Goal: Transaction & Acquisition: Purchase product/service

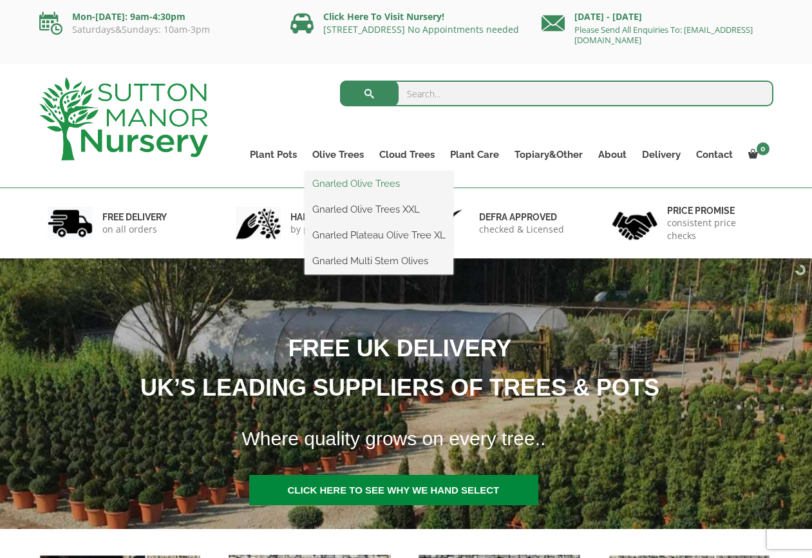
click at [346, 182] on link "Gnarled Olive Trees" at bounding box center [379, 183] width 149 height 19
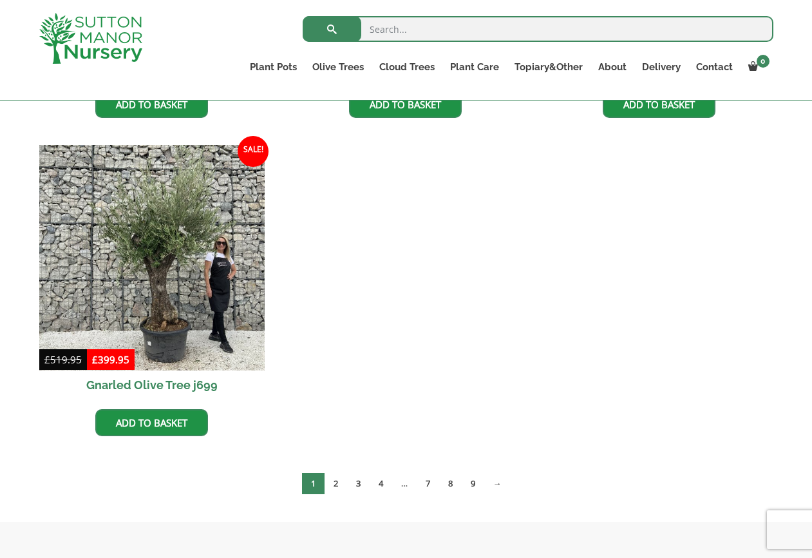
scroll to position [1568, 0]
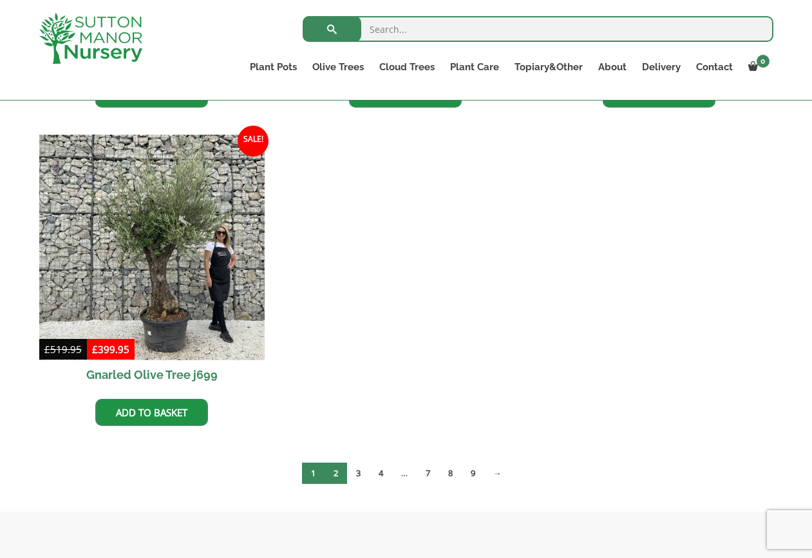
click at [334, 477] on link "2" at bounding box center [336, 472] width 23 height 21
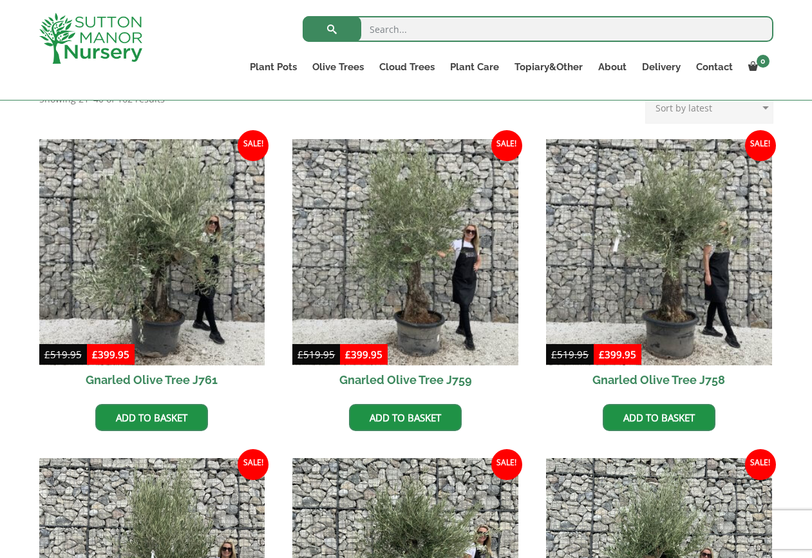
scroll to position [288, 0]
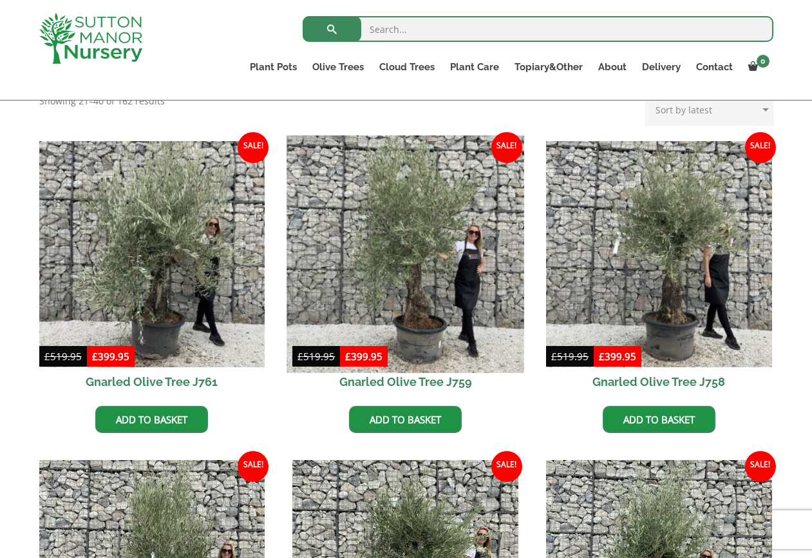
click at [400, 290] on img at bounding box center [405, 253] width 237 height 237
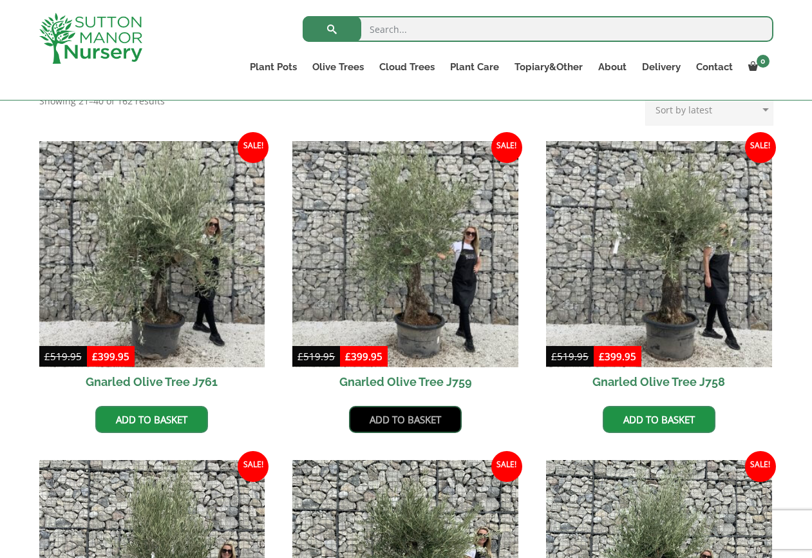
click at [411, 418] on link "Add to basket" at bounding box center [405, 419] width 113 height 27
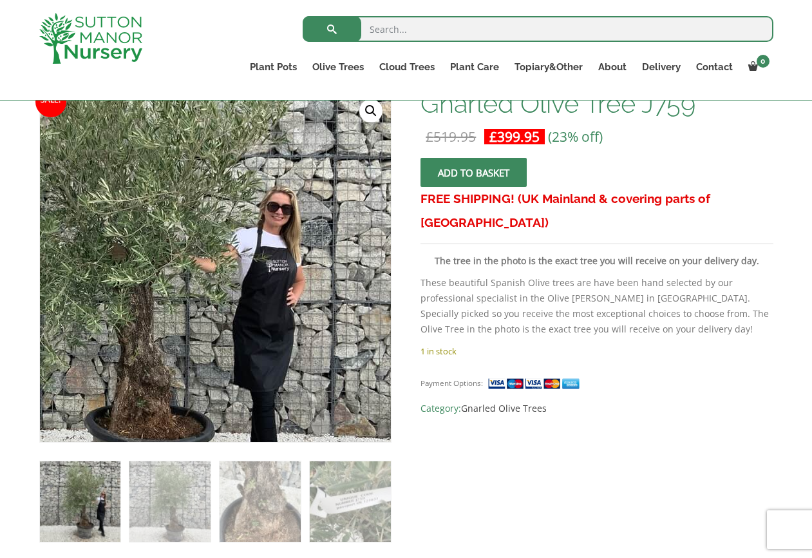
scroll to position [208, 0]
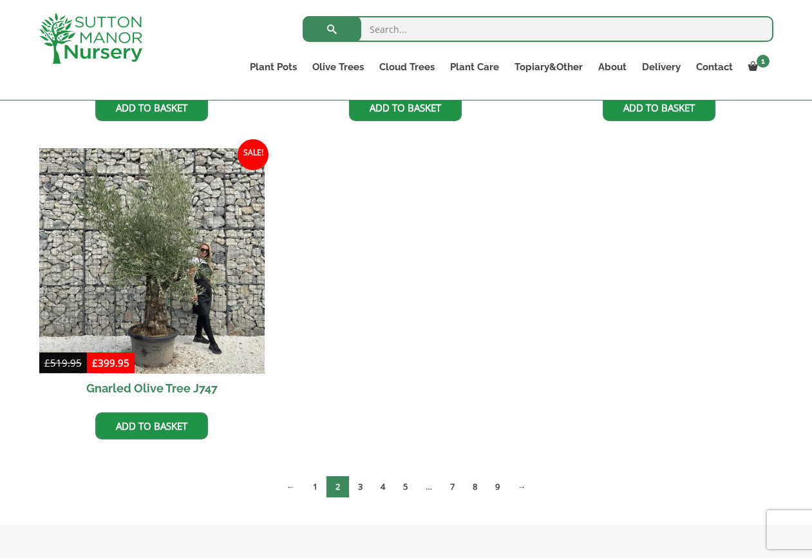
scroll to position [1299, 0]
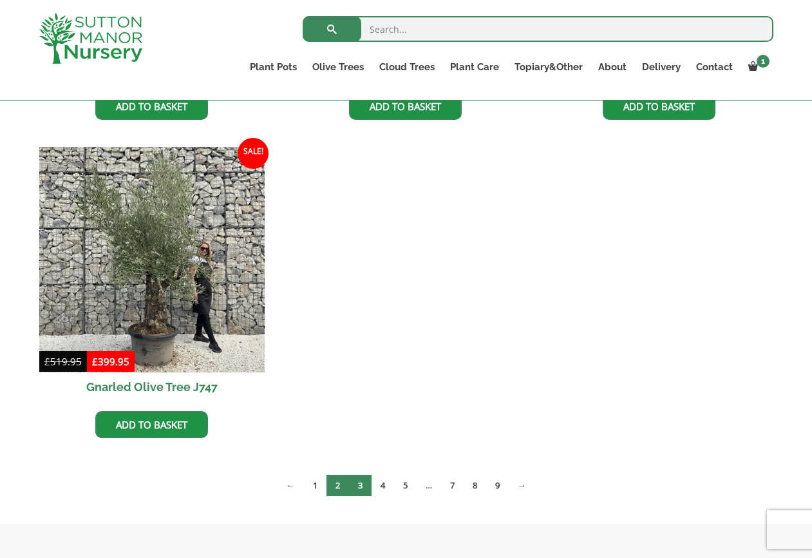
click at [357, 486] on link "3" at bounding box center [360, 485] width 23 height 21
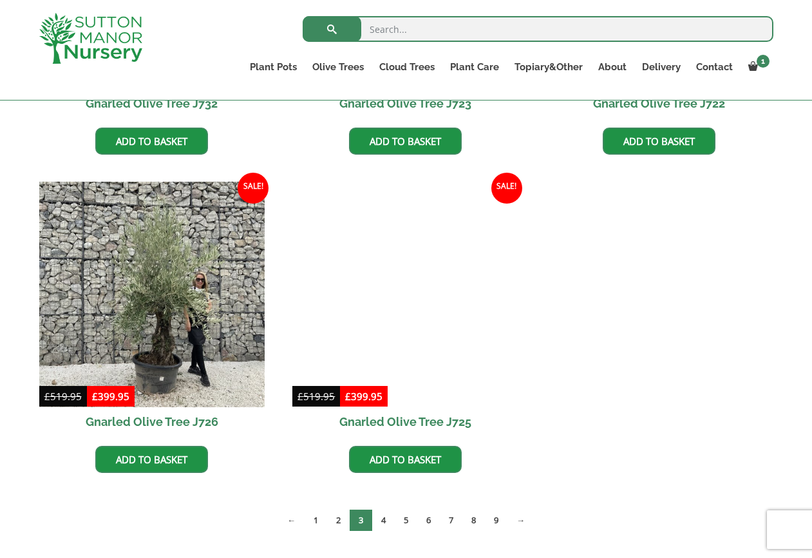
scroll to position [1205, 0]
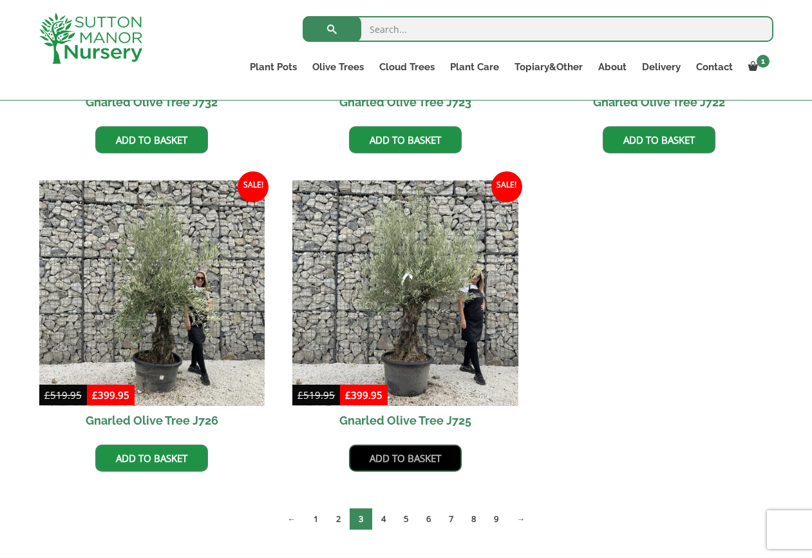
click at [394, 460] on link "Add to basket" at bounding box center [405, 457] width 113 height 27
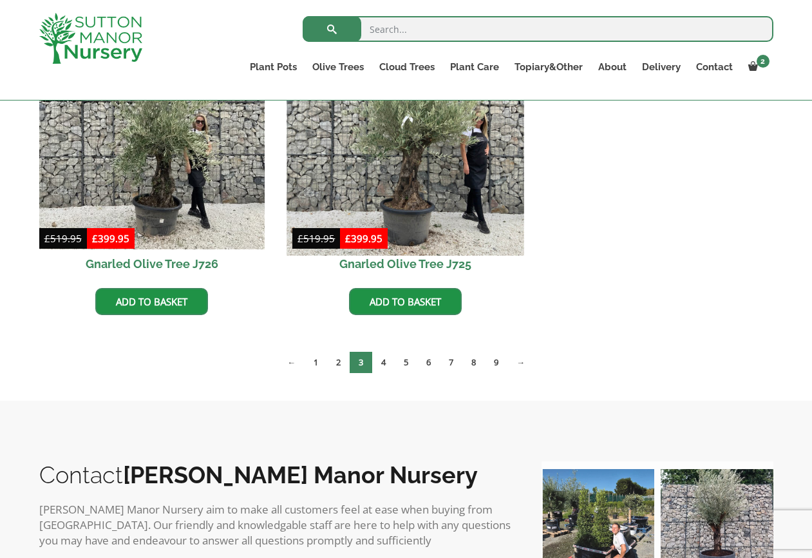
scroll to position [1431, 0]
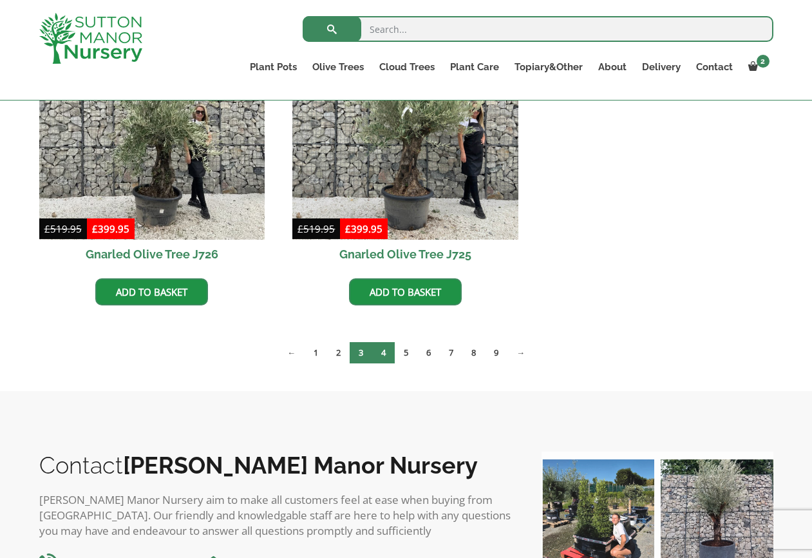
click at [380, 355] on link "4" at bounding box center [383, 352] width 23 height 21
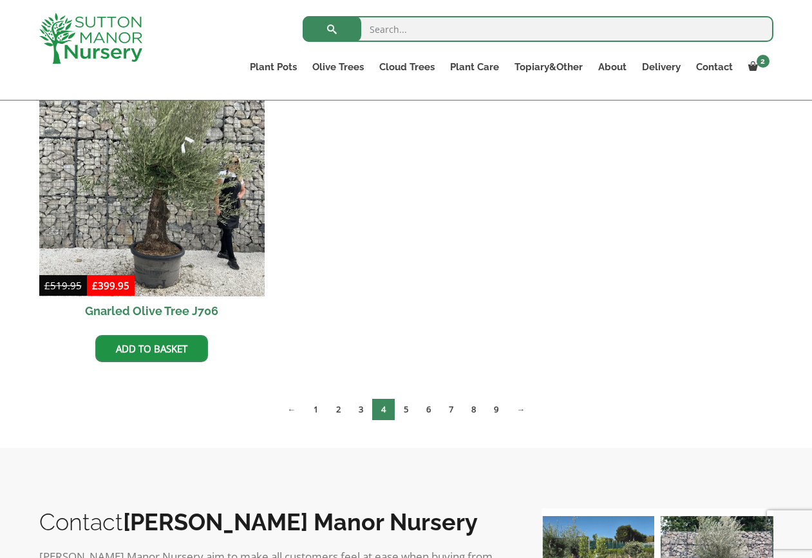
scroll to position [1317, 0]
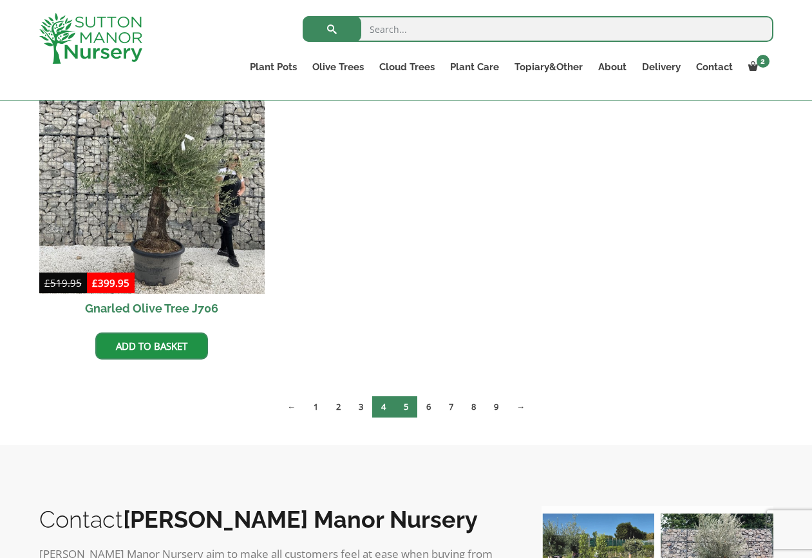
click at [404, 404] on link "5" at bounding box center [406, 406] width 23 height 21
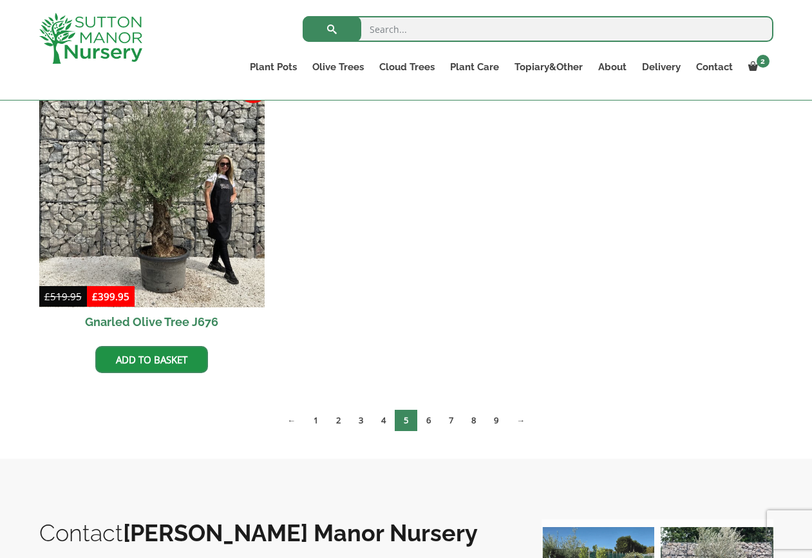
scroll to position [1957, 0]
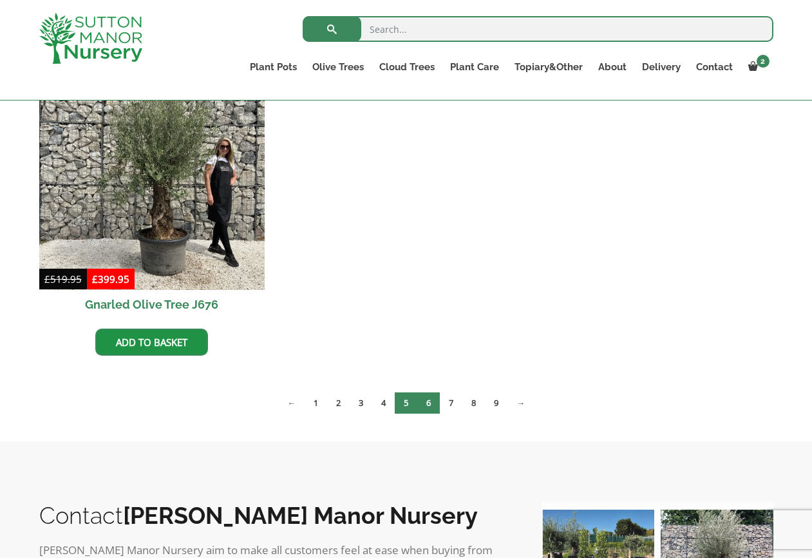
click at [426, 402] on link "6" at bounding box center [428, 402] width 23 height 21
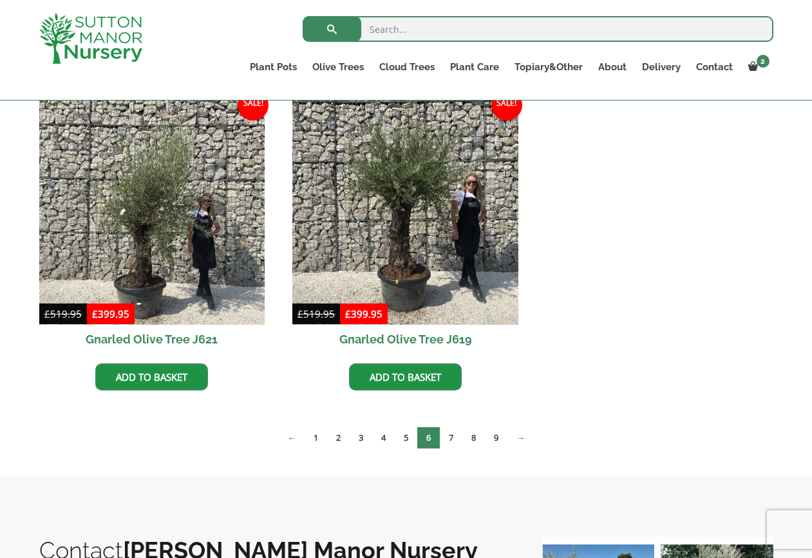
scroll to position [1923, 0]
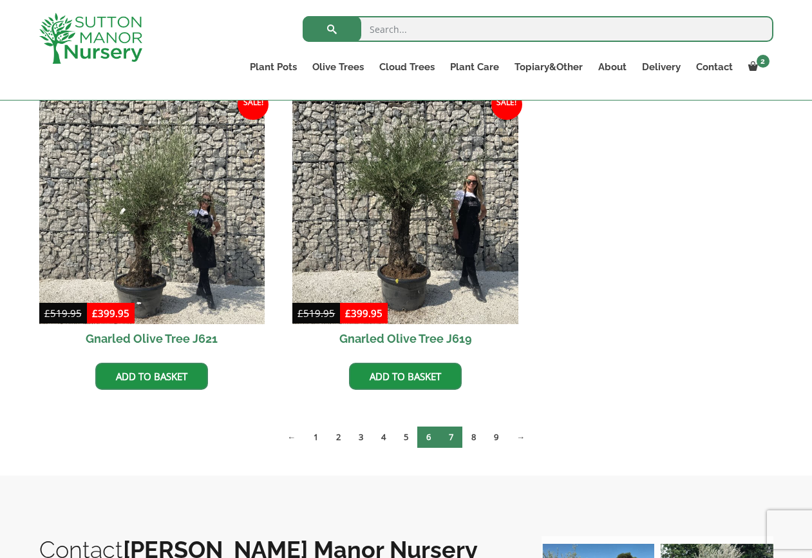
click at [452, 438] on link "7" at bounding box center [451, 436] width 23 height 21
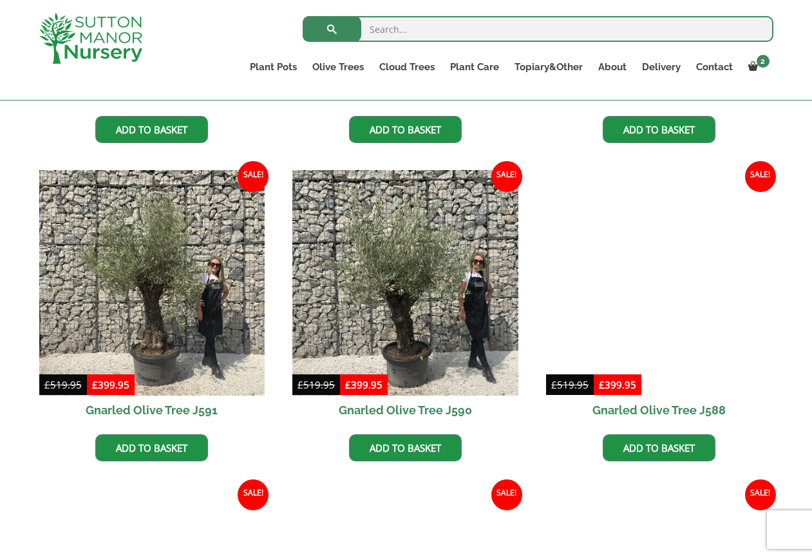
scroll to position [1534, 0]
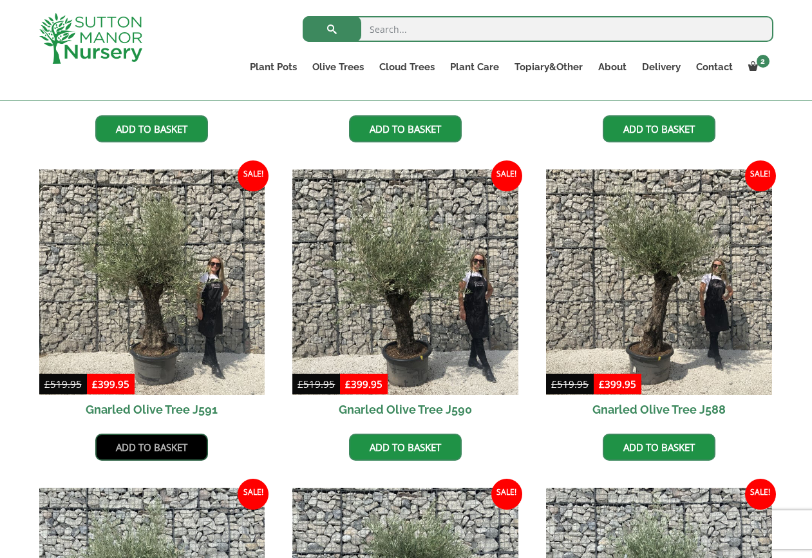
click at [164, 450] on link "Add to basket" at bounding box center [151, 446] width 113 height 27
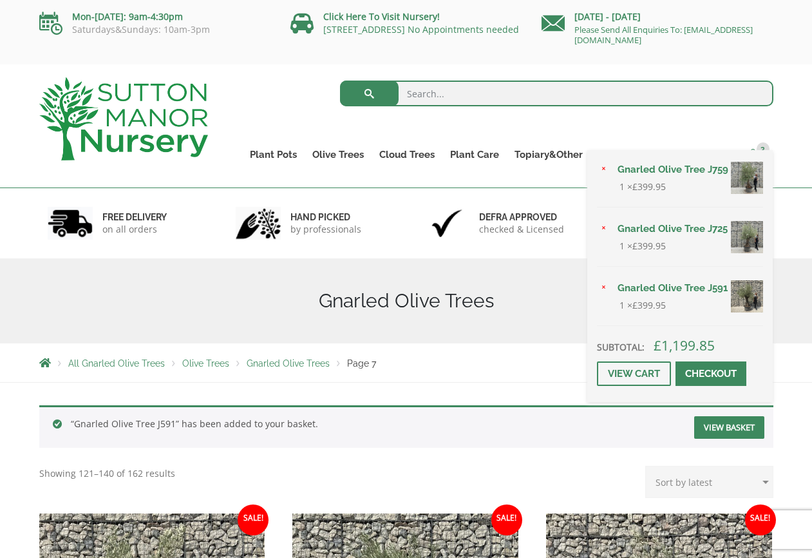
click at [764, 151] on span "3" at bounding box center [763, 148] width 13 height 13
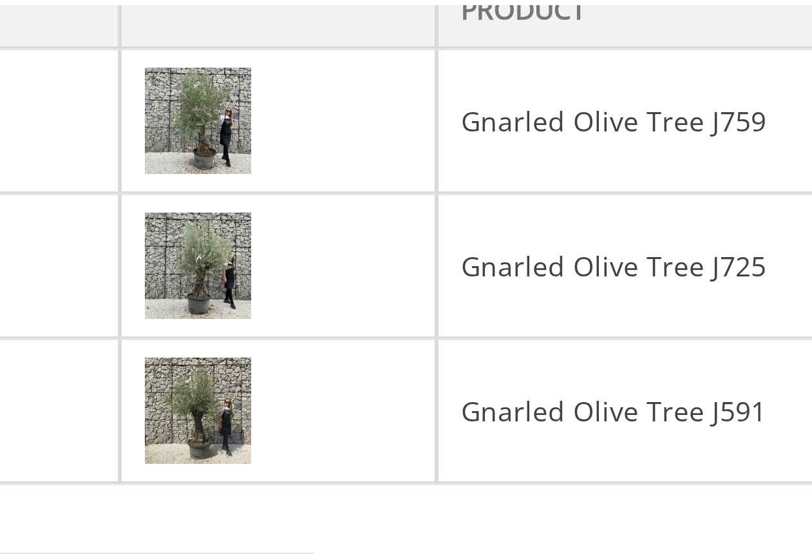
scroll to position [215, 0]
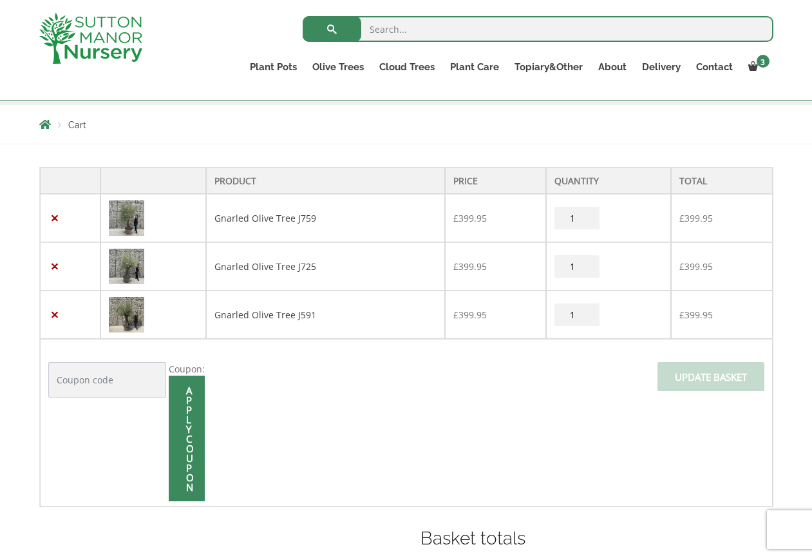
click at [485, 428] on td "Coupon: Apply coupon Update basket" at bounding box center [406, 422] width 733 height 167
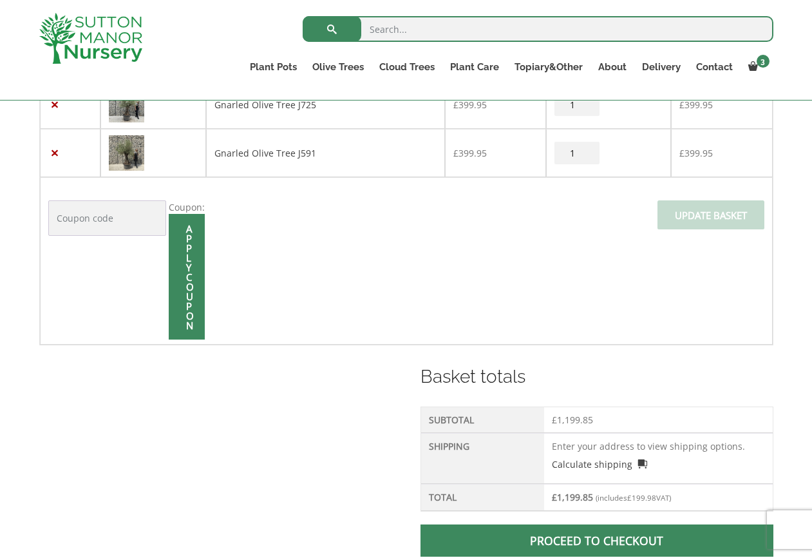
scroll to position [384, 0]
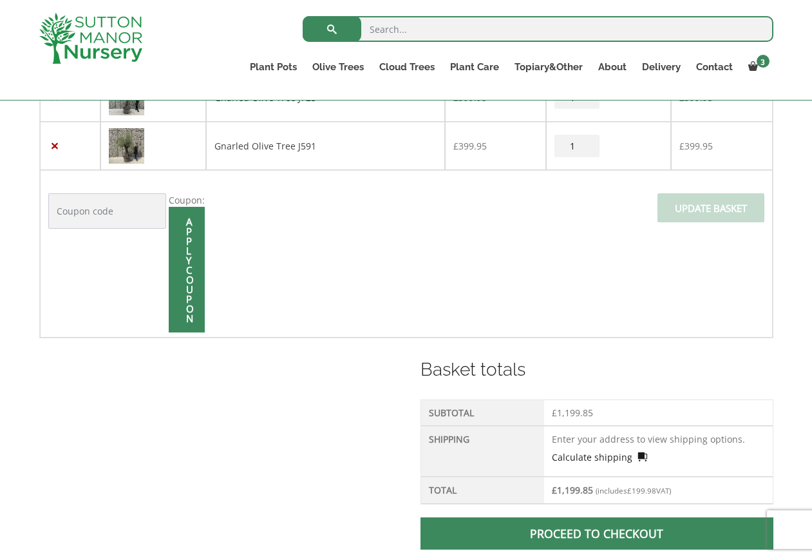
click at [584, 461] on link "Calculate shipping" at bounding box center [599, 457] width 95 height 14
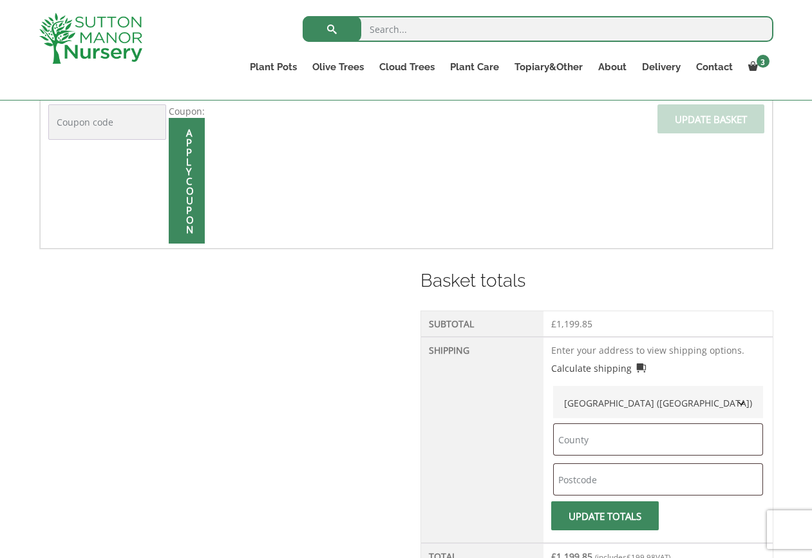
scroll to position [476, 0]
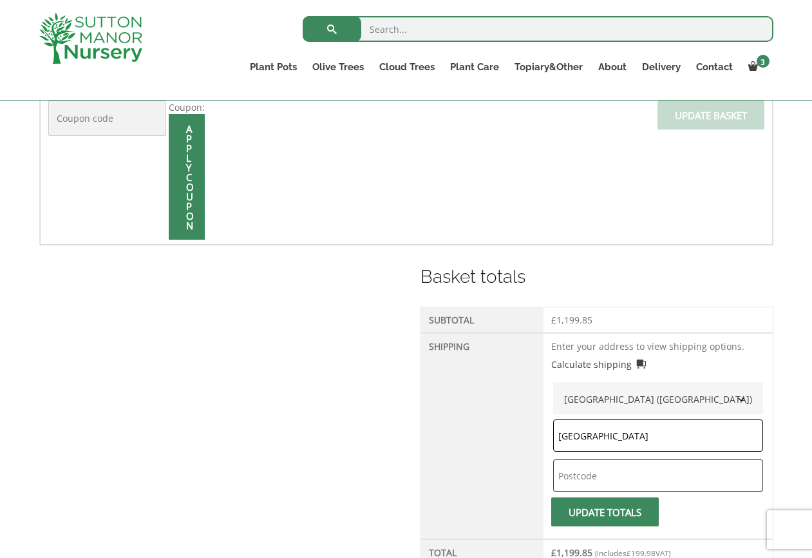
type input "Hampshire"
paste input "SO20 8BF"
type input "SO20 8BF"
click at [580, 507] on button "Update totals" at bounding box center [605, 511] width 108 height 29
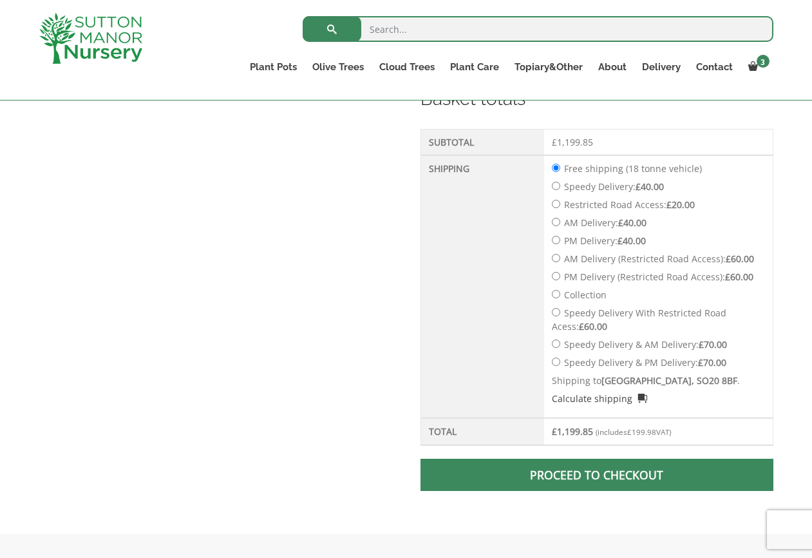
scroll to position [708, 0]
click at [577, 473] on link "Proceed to checkout" at bounding box center [596, 474] width 352 height 32
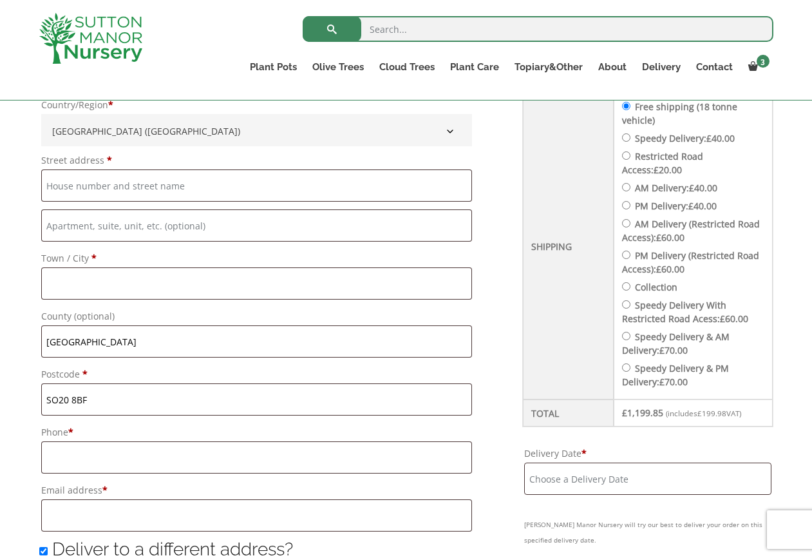
scroll to position [557, 0]
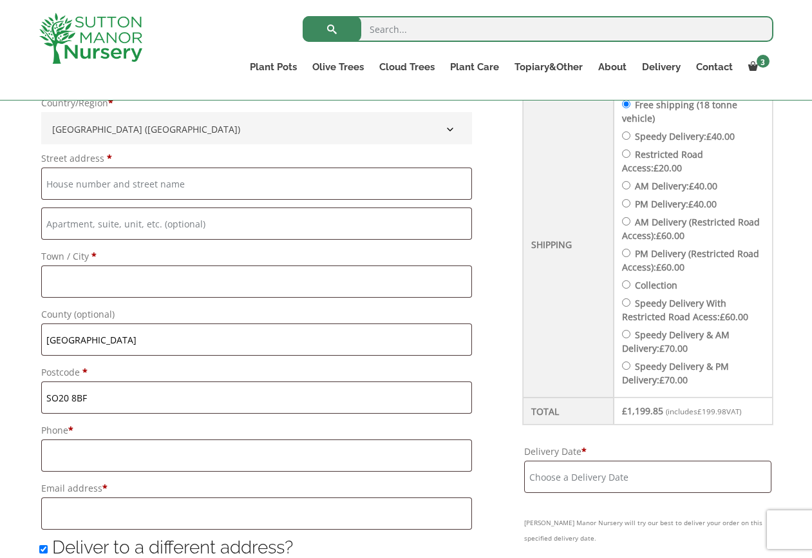
click at [540, 480] on input "Delivery Date *" at bounding box center [647, 476] width 247 height 32
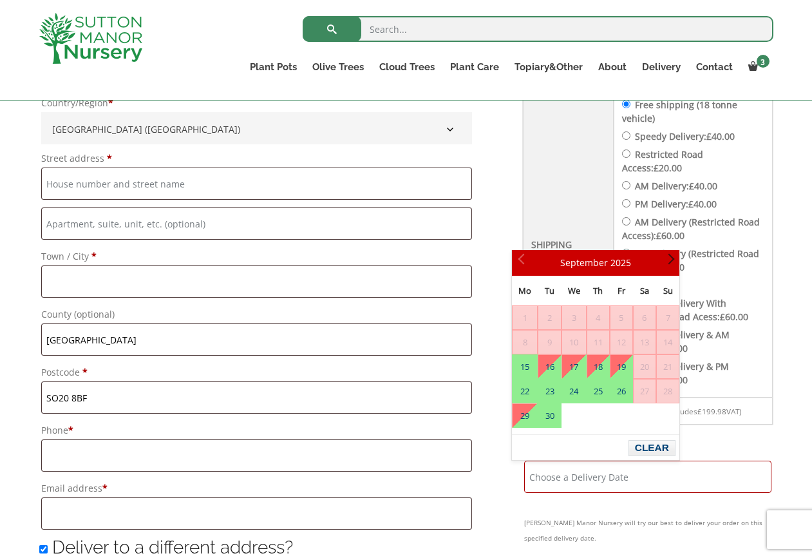
click at [670, 258] on span "Next" at bounding box center [668, 263] width 10 height 10
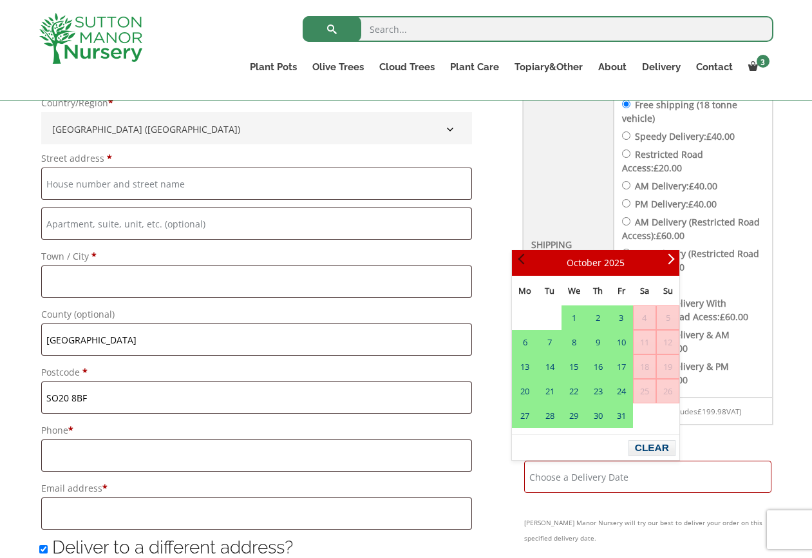
click at [523, 261] on span "Prev" at bounding box center [523, 263] width 10 height 10
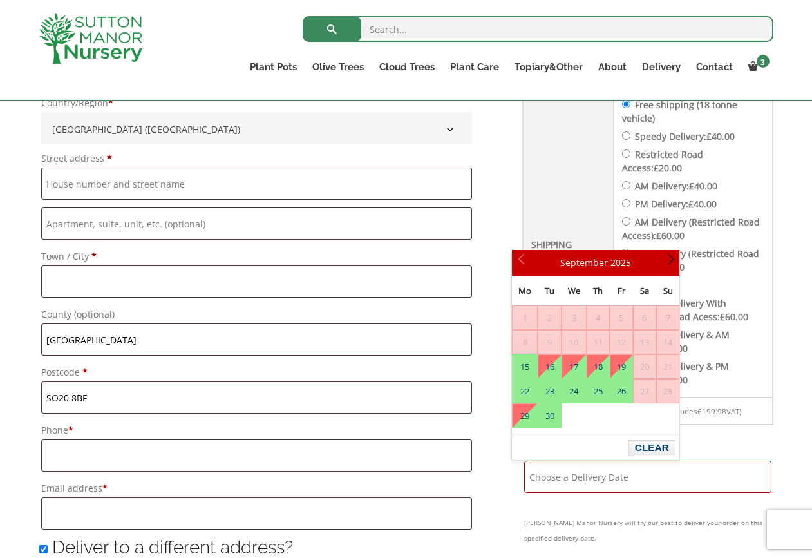
click at [673, 261] on span "Next" at bounding box center [668, 263] width 10 height 10
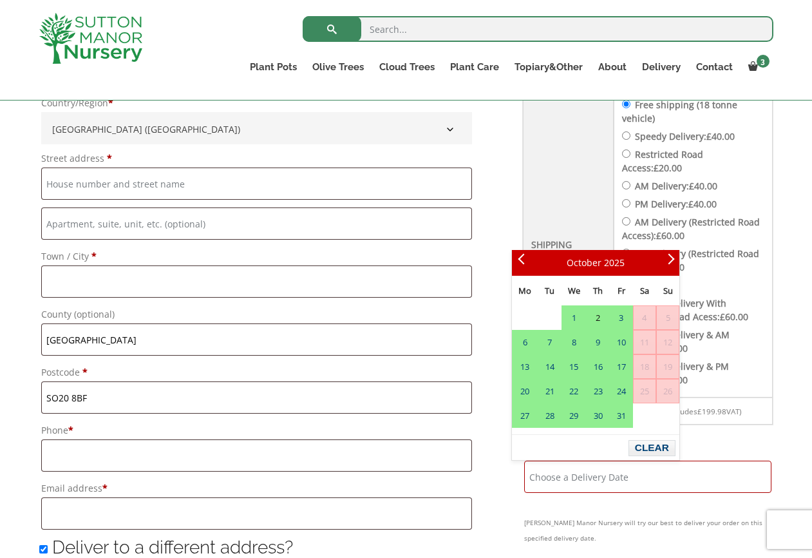
click at [600, 319] on link "2" at bounding box center [598, 317] width 22 height 23
type input "2 October, 2025"
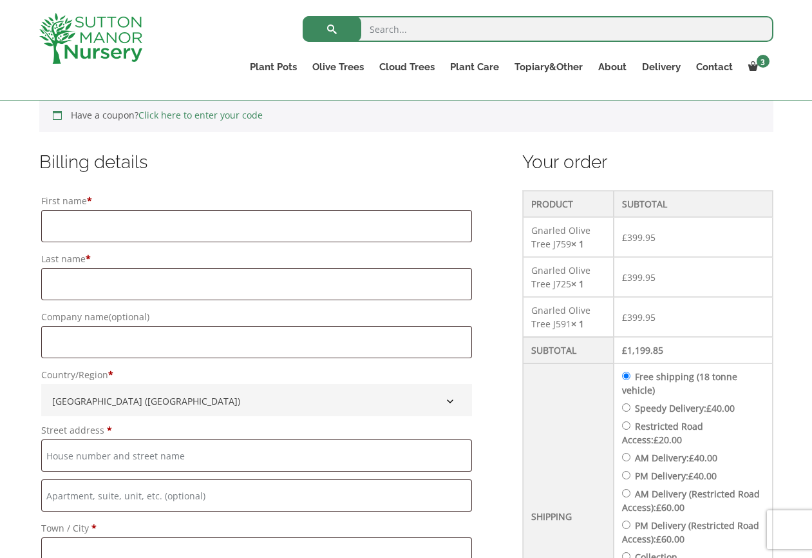
scroll to position [280, 0]
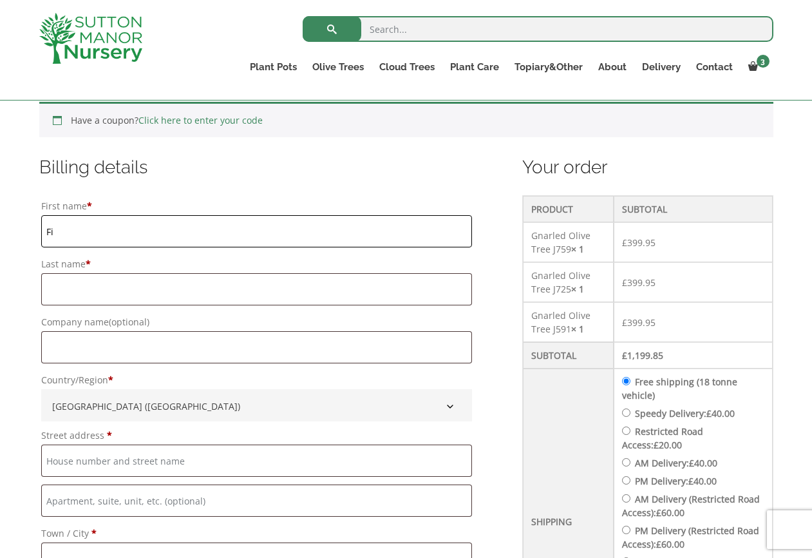
type input "Fi"
type input "Boyle"
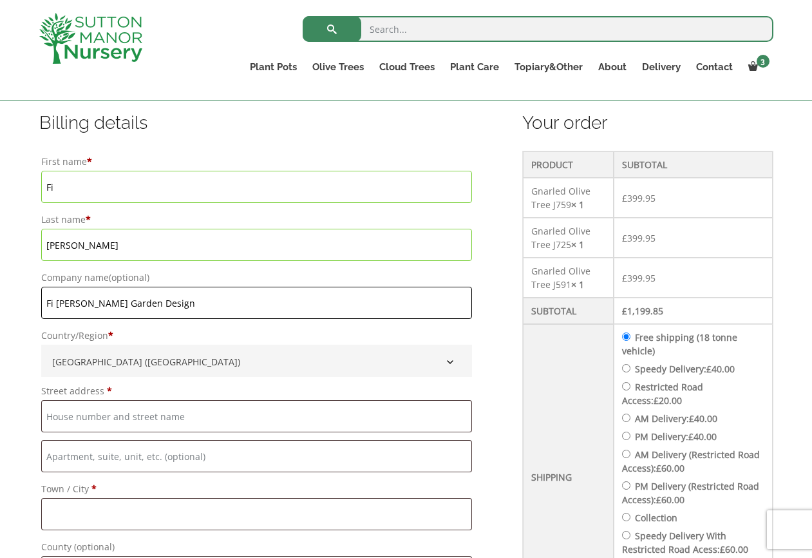
scroll to position [338, 0]
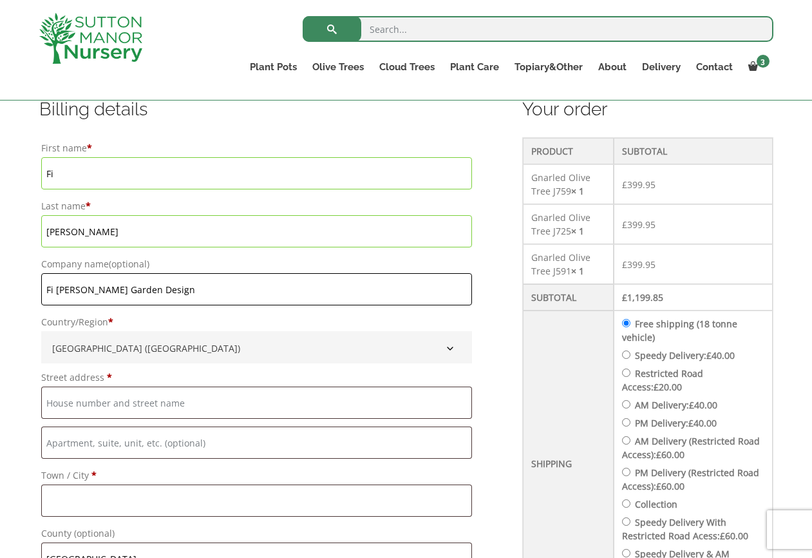
type input "Fi Boyle Garden Design"
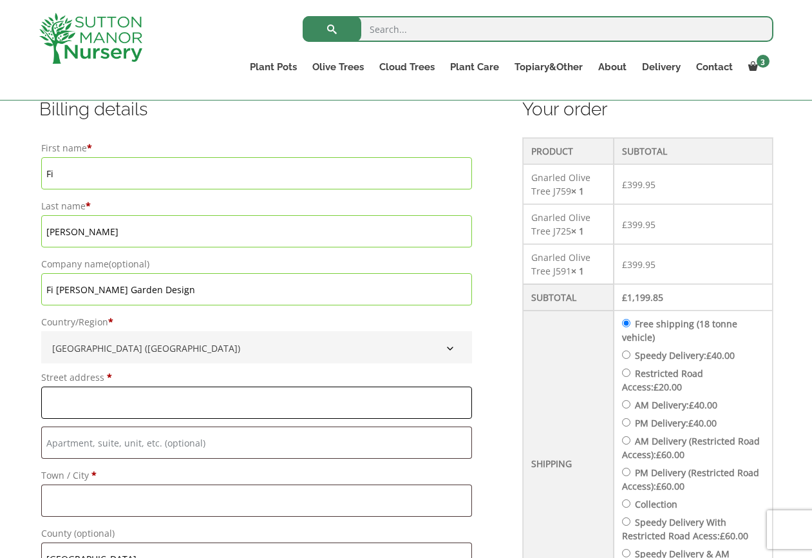
click at [446, 400] on input "Street address *" at bounding box center [256, 402] width 431 height 32
type input "National Trust Stourhead"
type input "Estate Office"
type input "Warminster"
type input "01747840202"
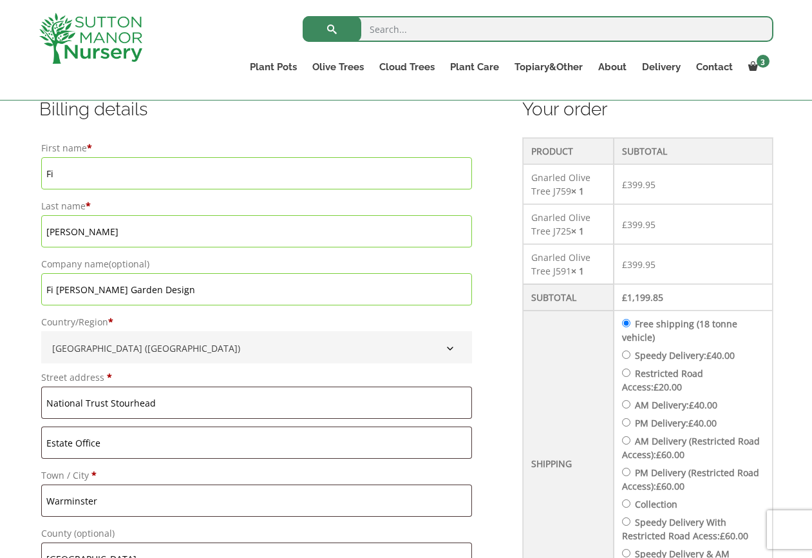
type input "fi@fiboylegardendesign.com"
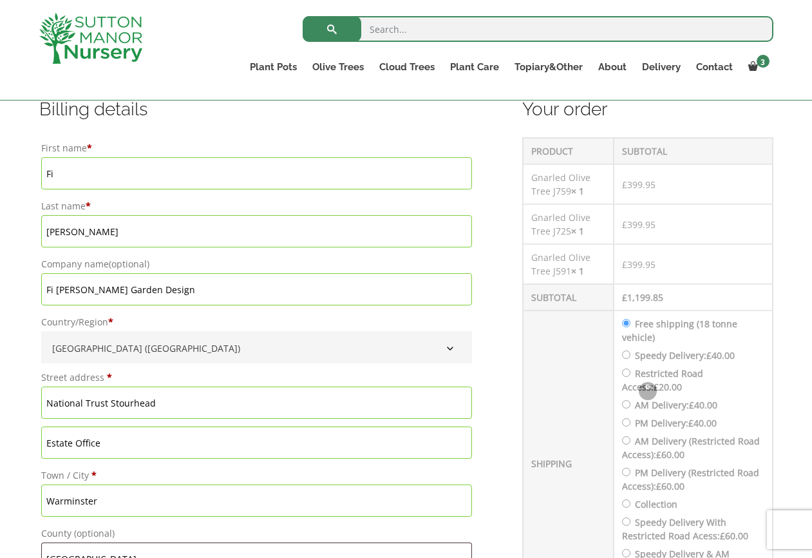
type input "Fi"
type input "Boyle"
type input "Fi Boyle Garden Design"
type input "National Trust Stourhead"
type input "Estate Office"
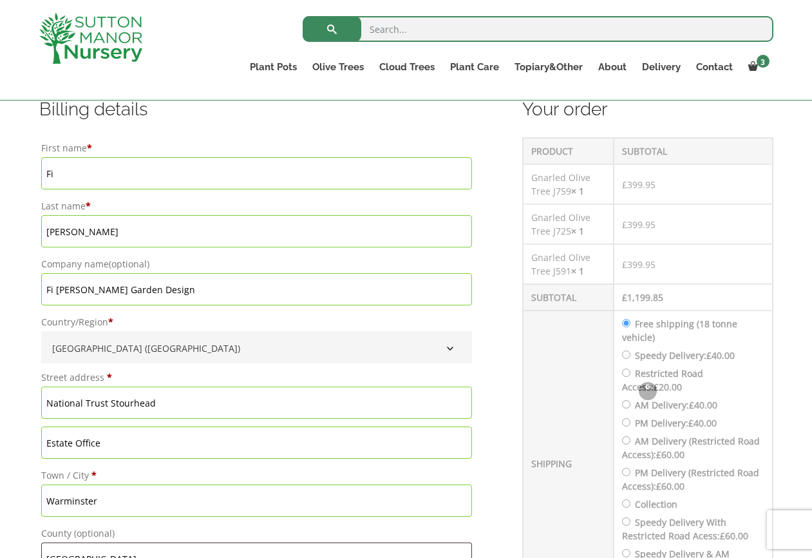
type input "Warminster"
type input "Wiltshire"
type input "BA12 6QD"
type input "Wiltshire"
type input "BA12 6QD"
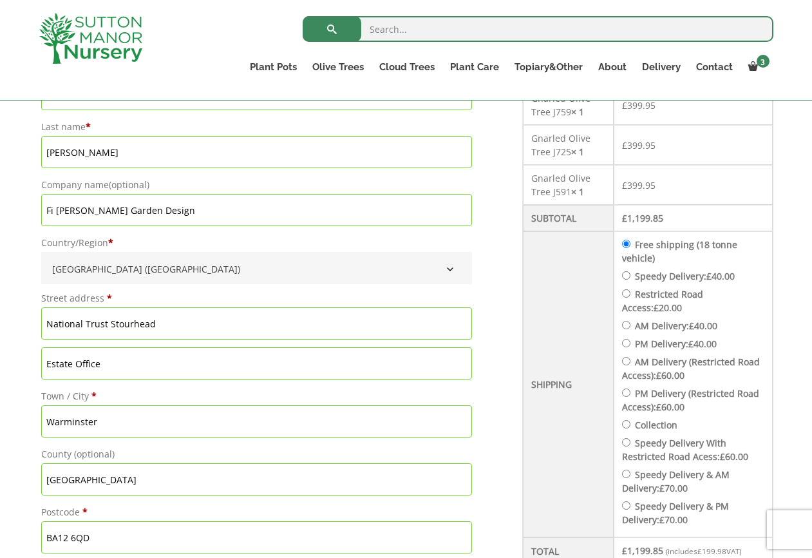
scroll to position [418, 0]
click at [169, 321] on input "National Trust Stourhead" at bounding box center [256, 322] width 431 height 32
type input "National Trust Stourhead Estate Office"
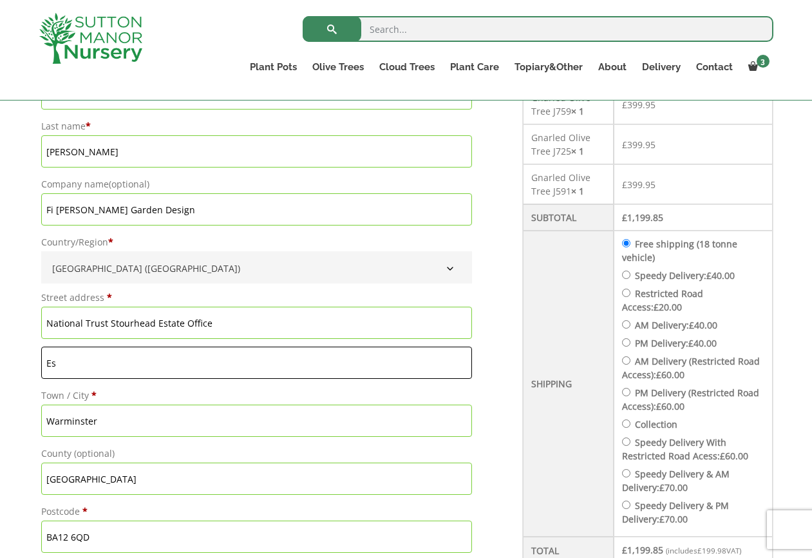
type input "E"
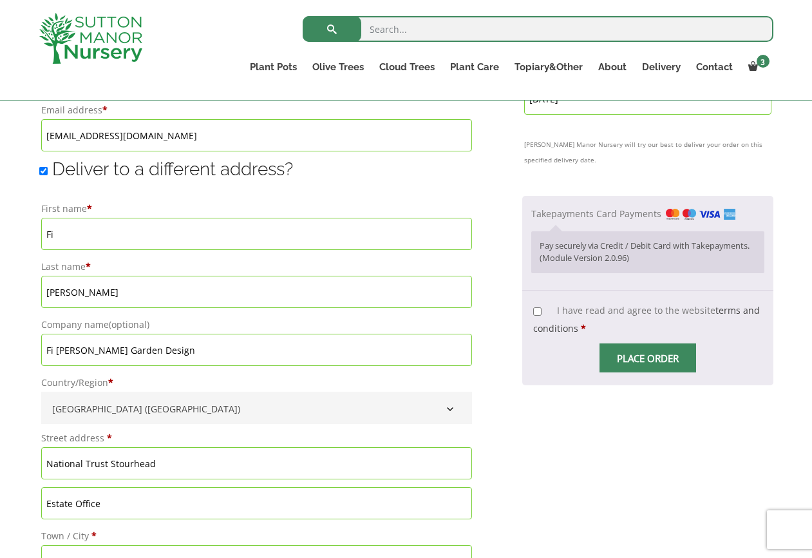
scroll to position [939, 0]
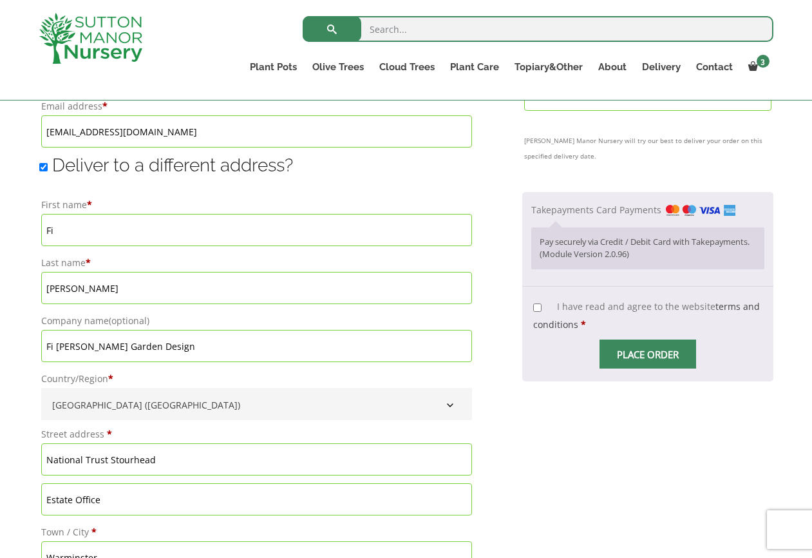
type input "Stourton"
type input "F"
type input "Chris"
drag, startPoint x: 79, startPoint y: 289, endPoint x: 22, endPoint y: 283, distance: 57.0
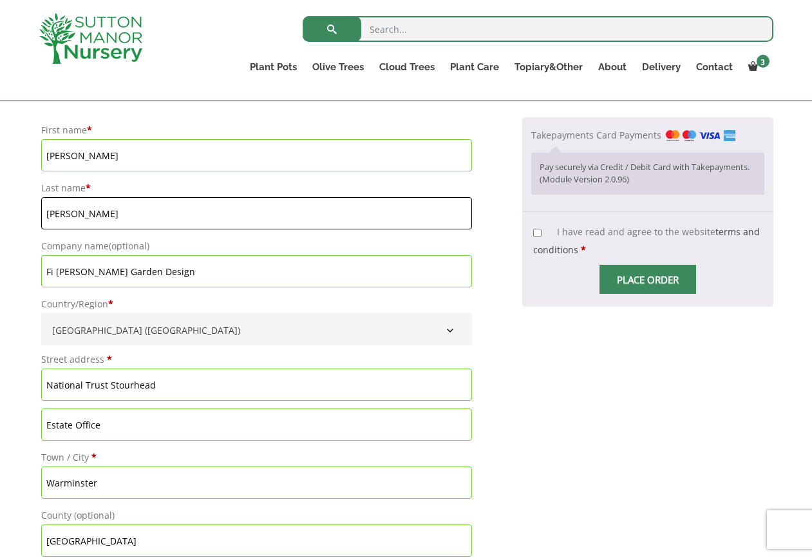
scroll to position [1015, 0]
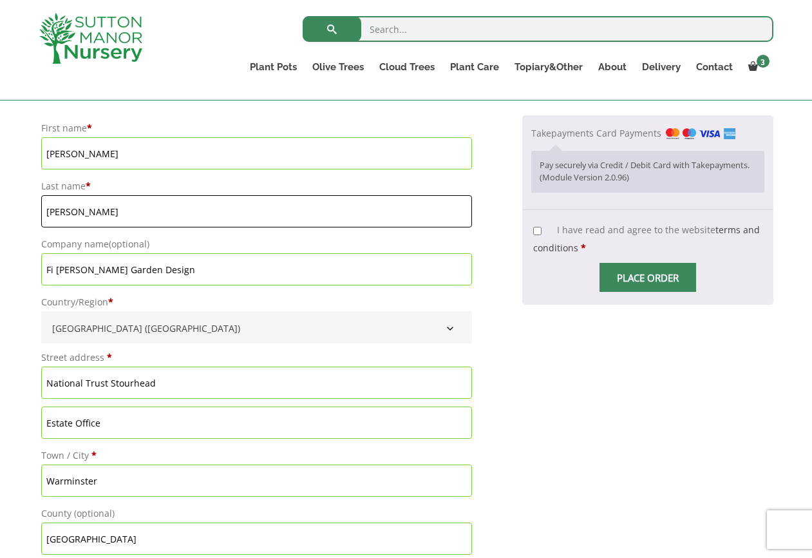
type input "Marsh"
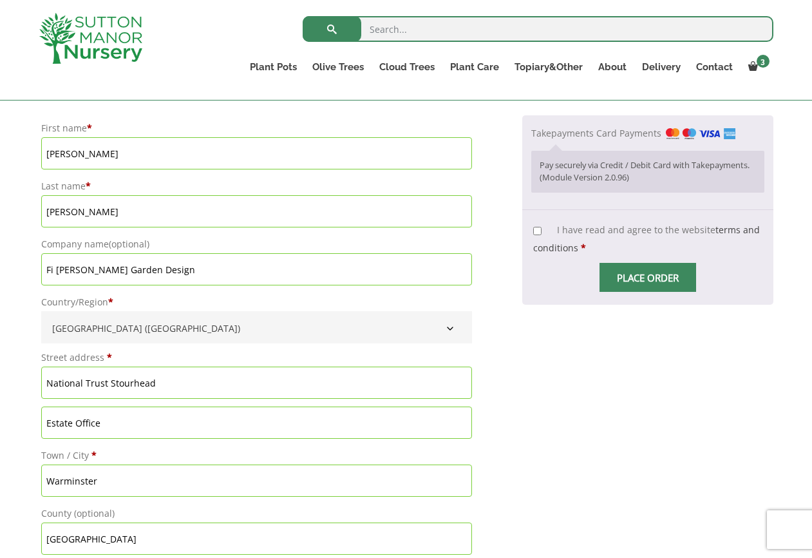
drag, startPoint x: 169, startPoint y: 383, endPoint x: 26, endPoint y: 379, distance: 143.6
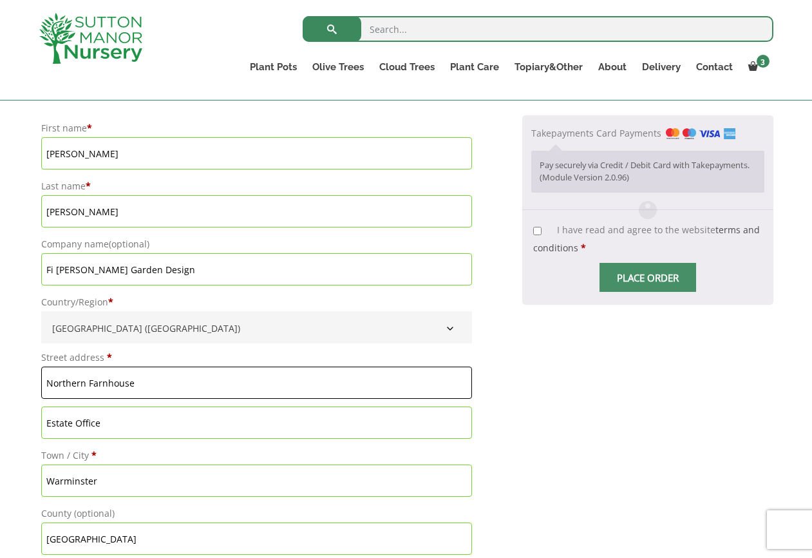
click at [106, 385] on input "Northern Farnhouse" at bounding box center [256, 382] width 431 height 32
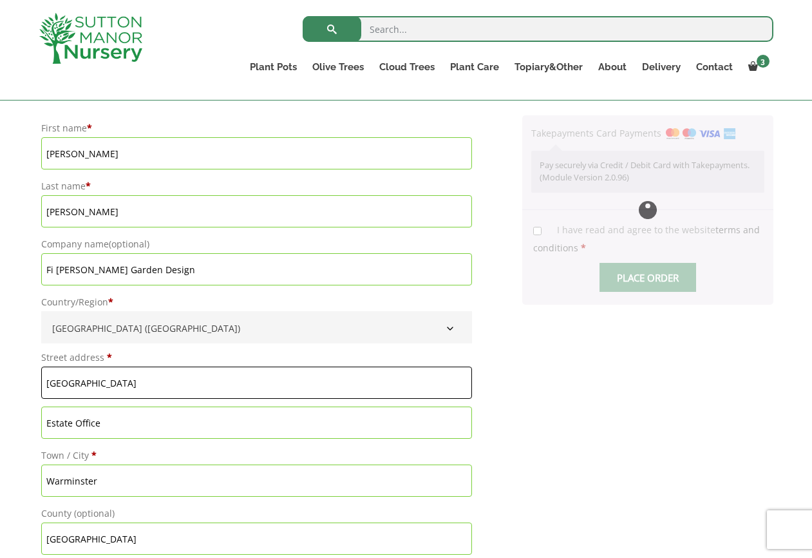
type input "Northern Farmhouse"
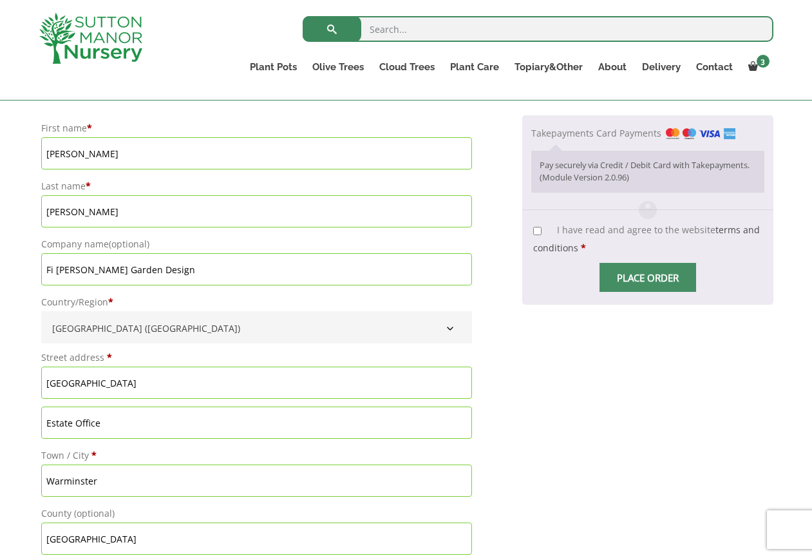
drag, startPoint x: 110, startPoint y: 427, endPoint x: -14, endPoint y: 416, distance: 124.1
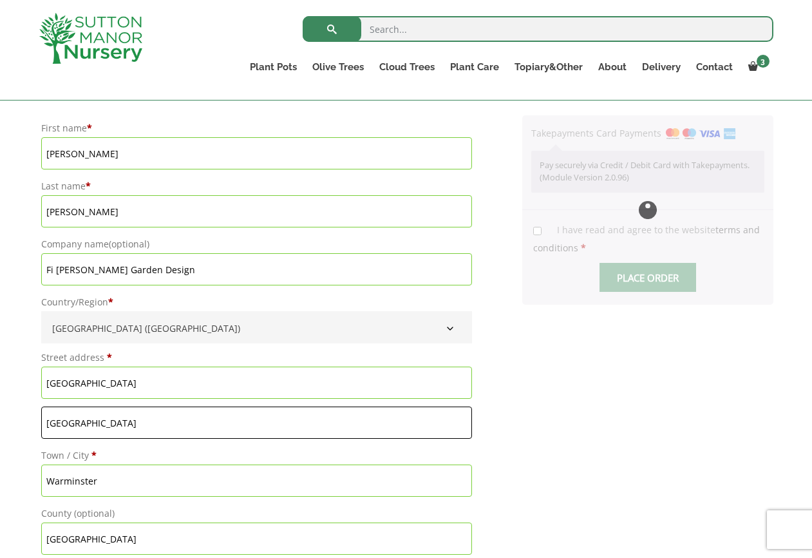
type input "[GEOGRAPHIC_DATA]"
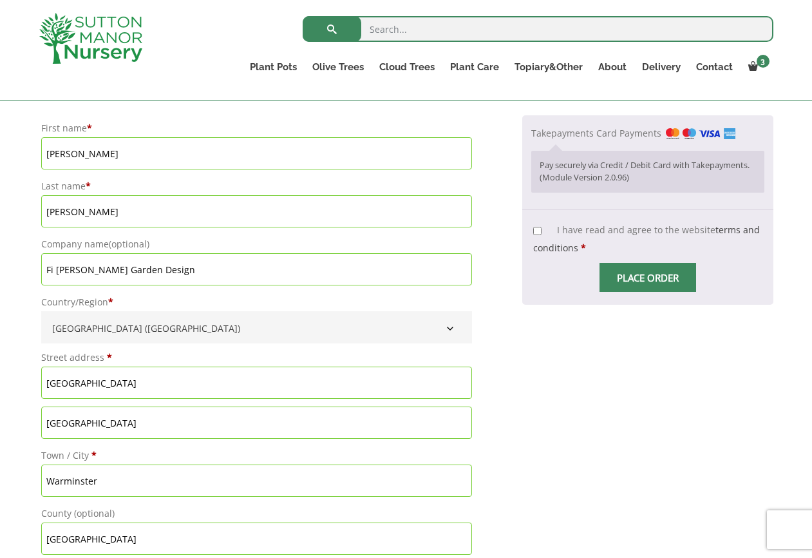
drag, startPoint x: 105, startPoint y: 483, endPoint x: 12, endPoint y: 483, distance: 92.7
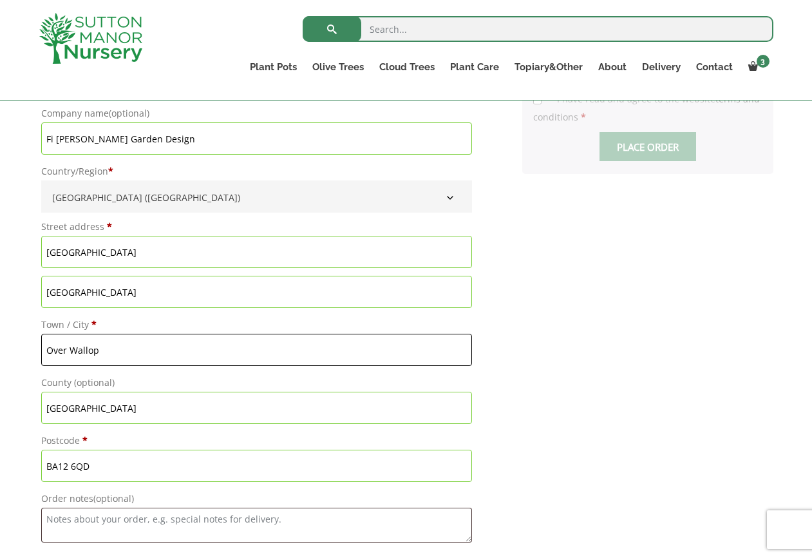
scroll to position [1147, 0]
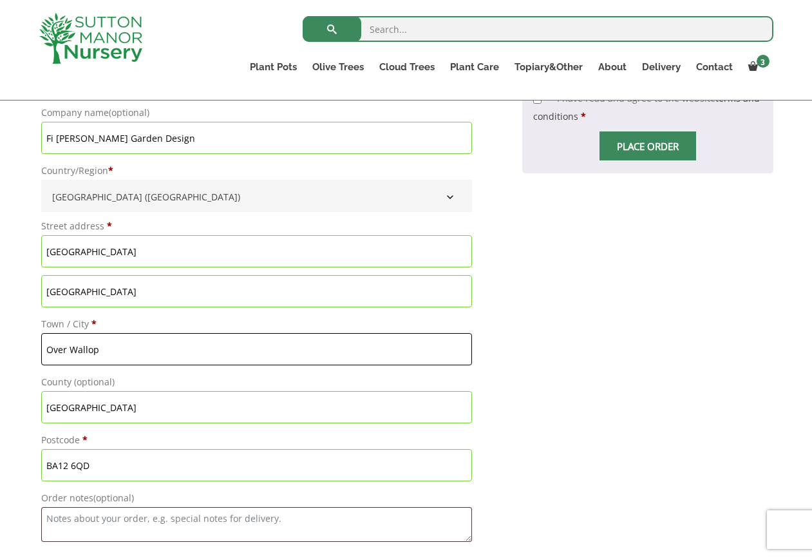
type input "Over Wallop"
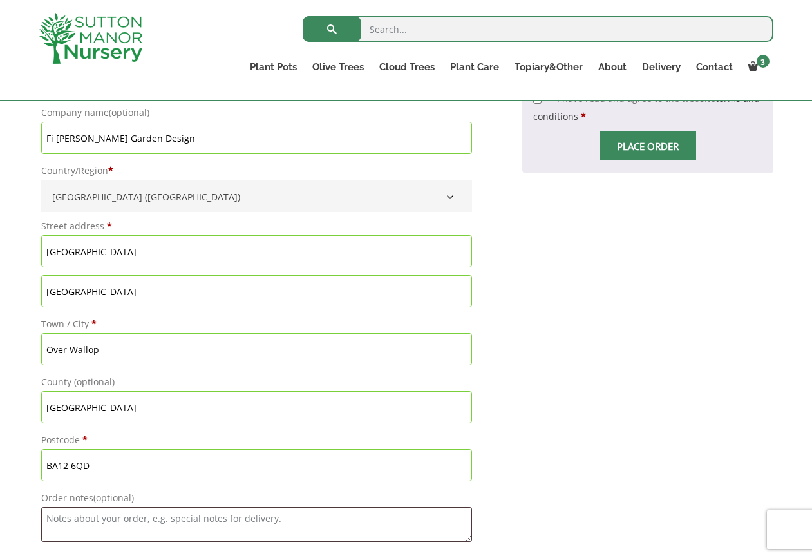
drag, startPoint x: 93, startPoint y: 413, endPoint x: -14, endPoint y: 413, distance: 106.2
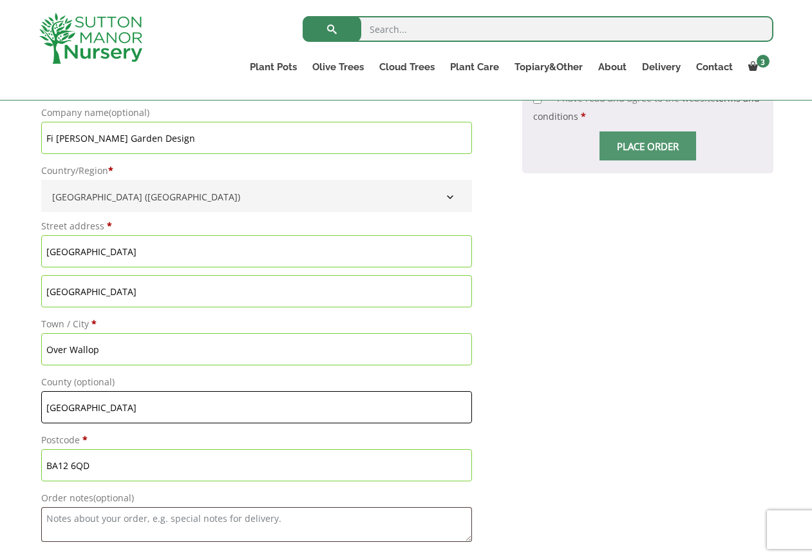
type input "[GEOGRAPHIC_DATA]"
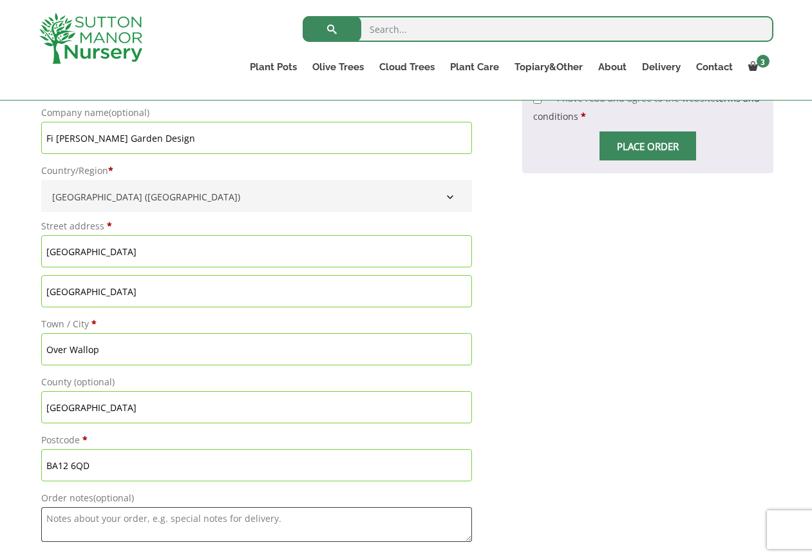
drag, startPoint x: 101, startPoint y: 466, endPoint x: 0, endPoint y: 466, distance: 101.1
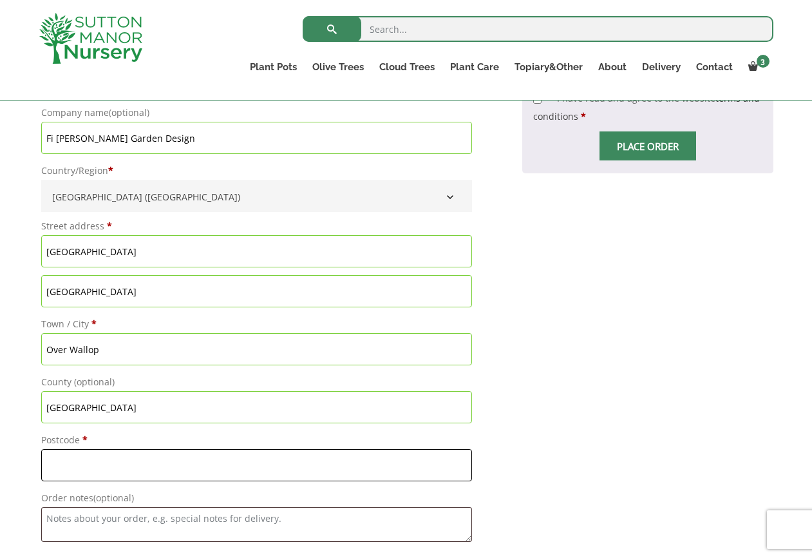
paste input "SO20 8BF"
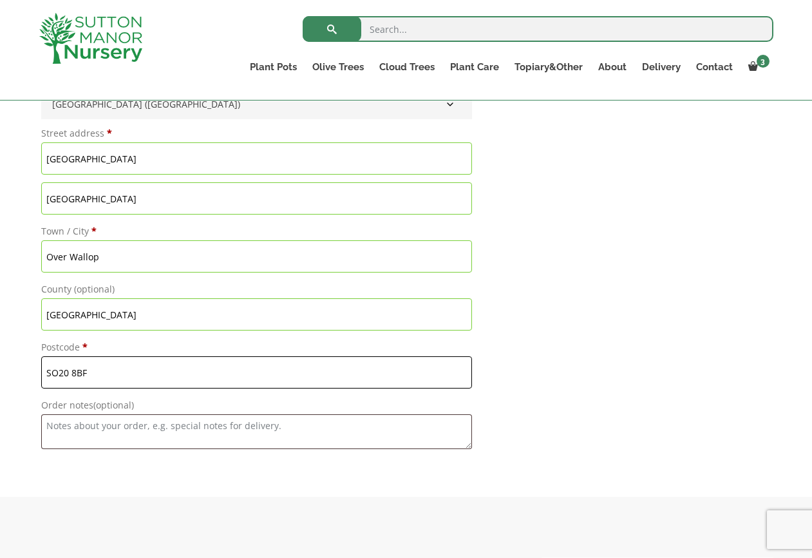
scroll to position [1241, 0]
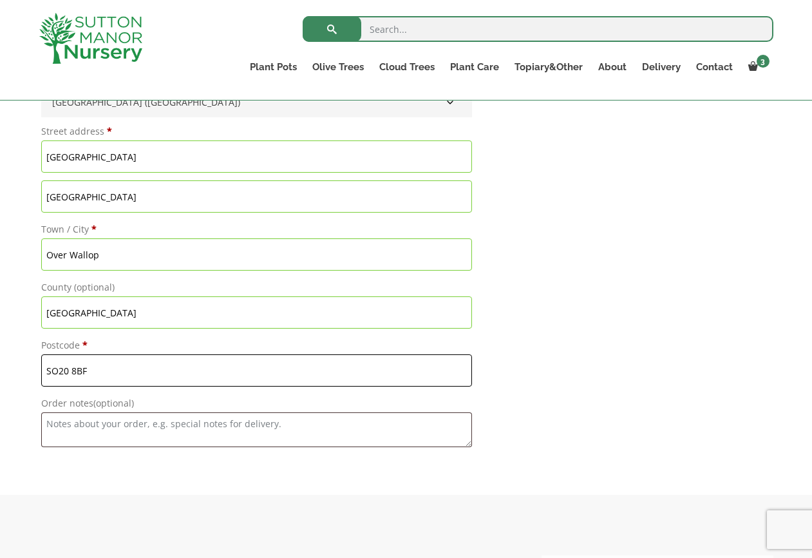
type input "SO20 8BF"
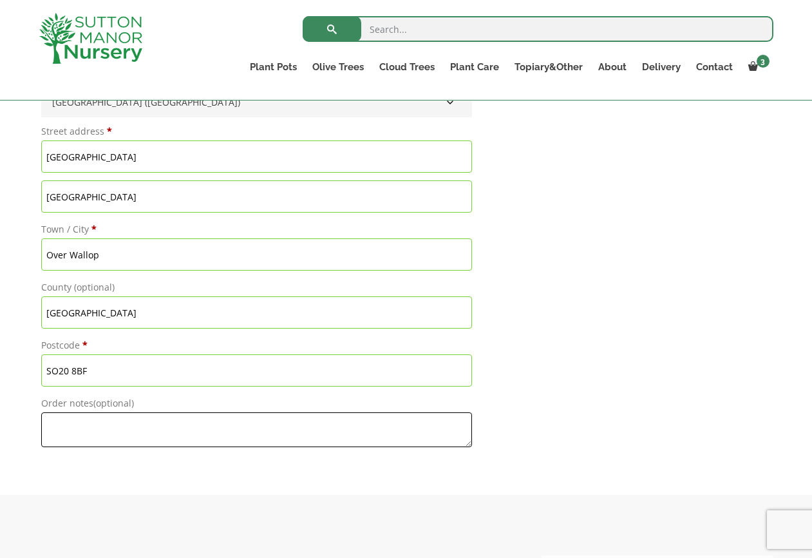
click at [50, 427] on textarea "Order notes (optional)" at bounding box center [256, 429] width 431 height 35
type textarea "T"
click at [48, 426] on textarea "Someone will meet you to let you throughs he gates" at bounding box center [256, 429] width 431 height 35
drag, startPoint x: 368, startPoint y: 427, endPoint x: 416, endPoint y: 428, distance: 48.3
click at [416, 428] on textarea "There is a gate with a coded entry. Someone will meet you to let you throughs h…" at bounding box center [256, 429] width 431 height 35
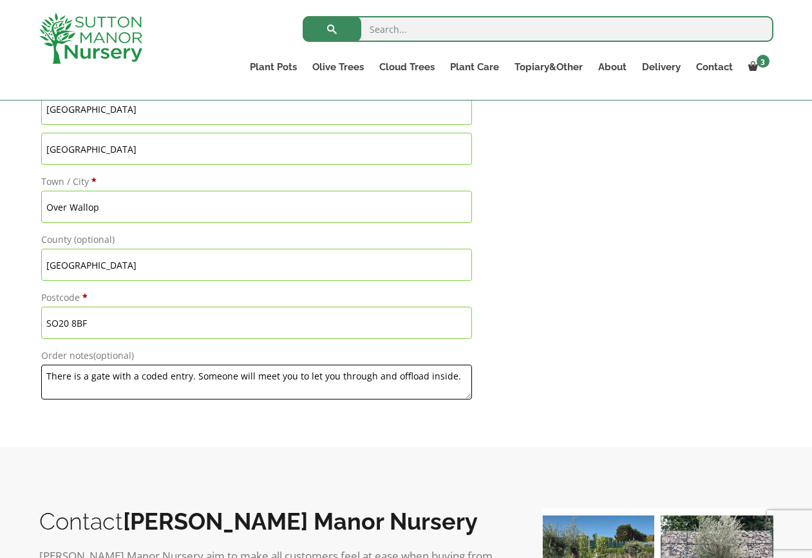
scroll to position [1288, 0]
paste textarea "07970 979876‬"
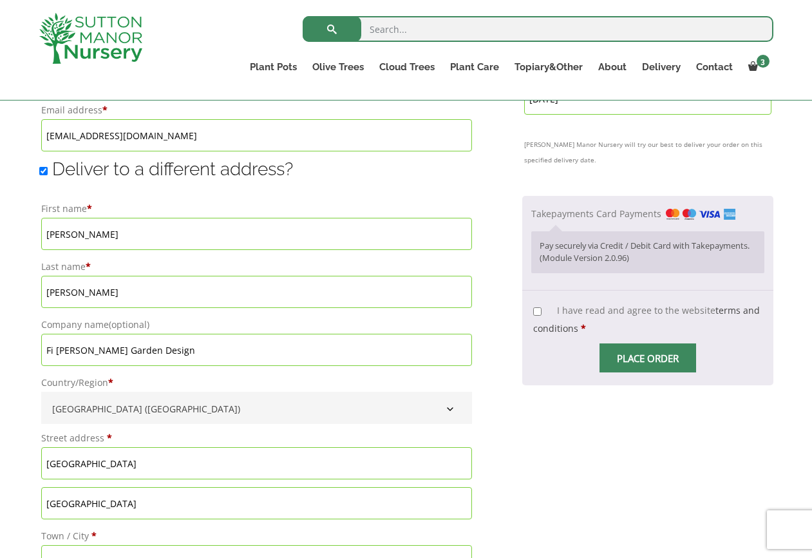
scroll to position [934, 0]
type textarea "There is a gate with a coded entry. Someone will meet you to let you through an…"
click at [533, 314] on input "I have read and agree to the website terms and conditions *" at bounding box center [537, 312] width 8 height 8
checkbox input "true"
click at [632, 364] on input "Place order" at bounding box center [647, 358] width 97 height 29
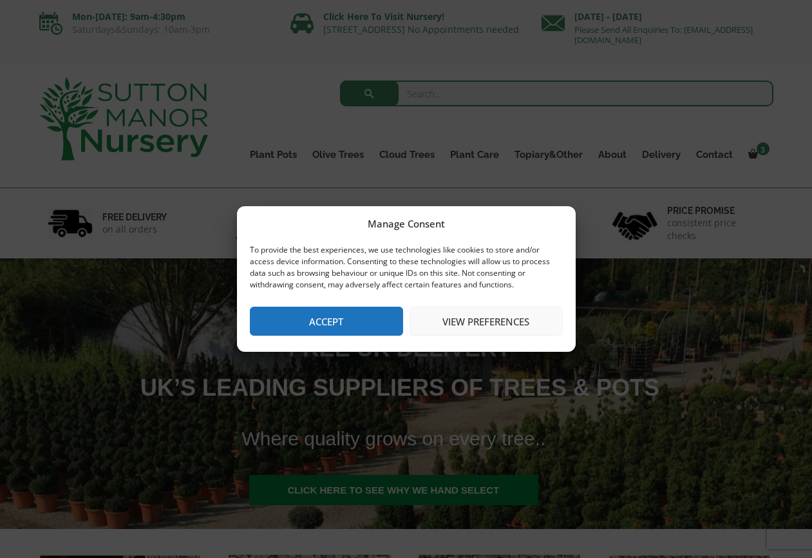
click at [353, 316] on button "Accept" at bounding box center [326, 320] width 153 height 29
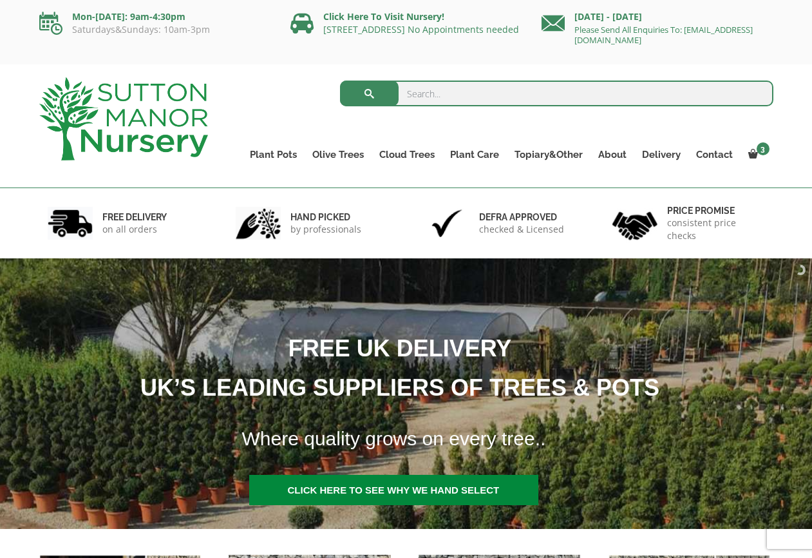
click at [437, 99] on input "search" at bounding box center [556, 93] width 433 height 26
type input "olive J759"
click at [369, 93] on button "submit" at bounding box center [369, 93] width 59 height 26
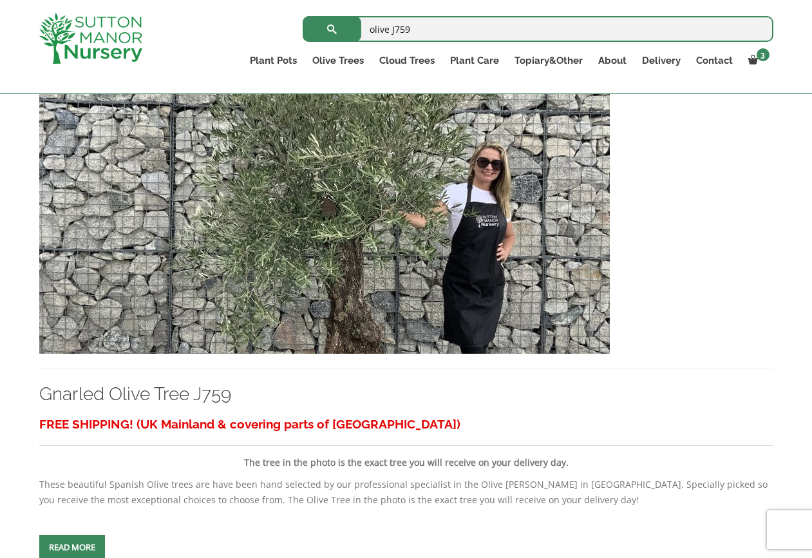
scroll to position [299, 0]
click at [341, 290] on img at bounding box center [324, 215] width 570 height 277
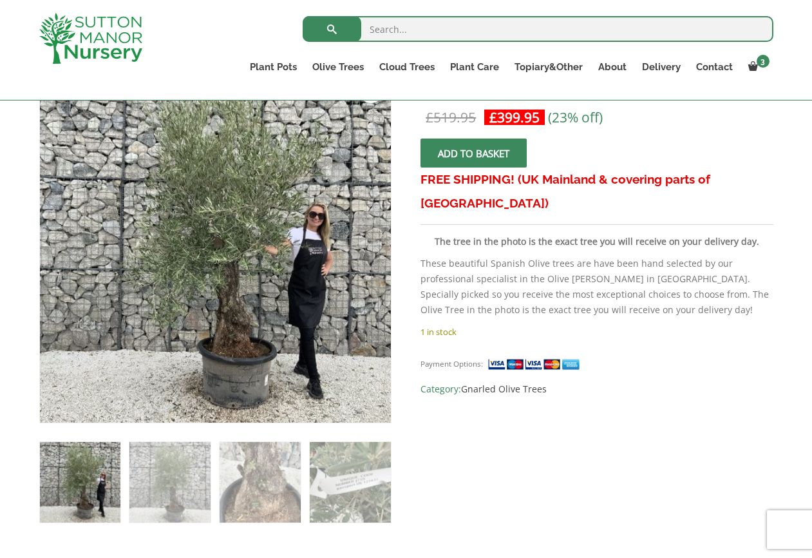
scroll to position [226, 0]
click at [80, 474] on img at bounding box center [80, 482] width 80 height 80
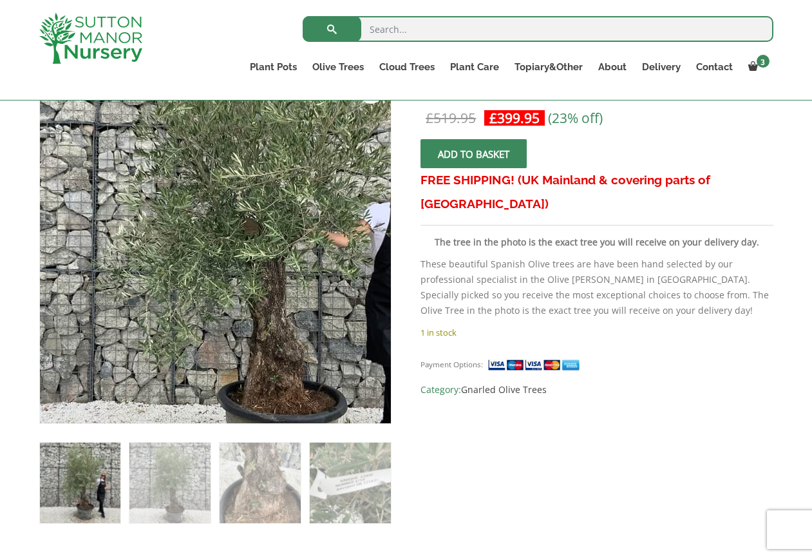
click at [163, 270] on img at bounding box center [247, 234] width 570 height 570
click at [163, 270] on img at bounding box center [248, 233] width 570 height 570
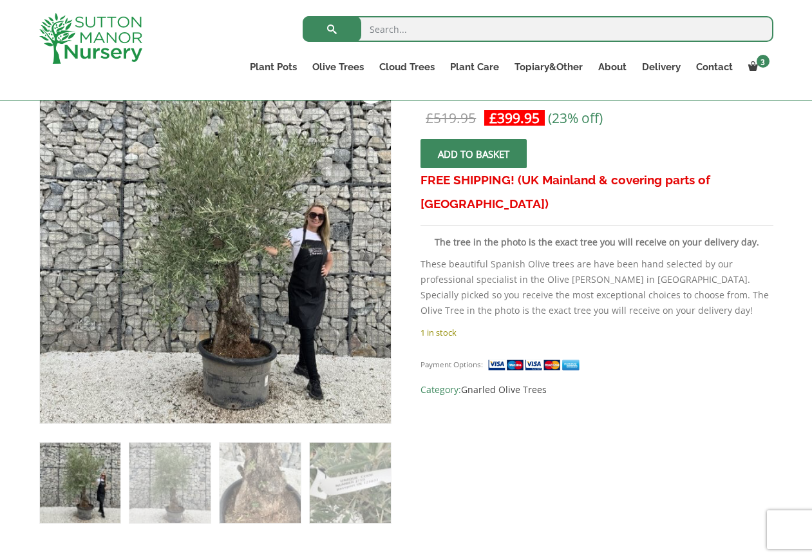
click at [397, 30] on input "search" at bounding box center [538, 29] width 471 height 26
type input "J725"
click at [332, 29] on button "submit" at bounding box center [332, 29] width 59 height 26
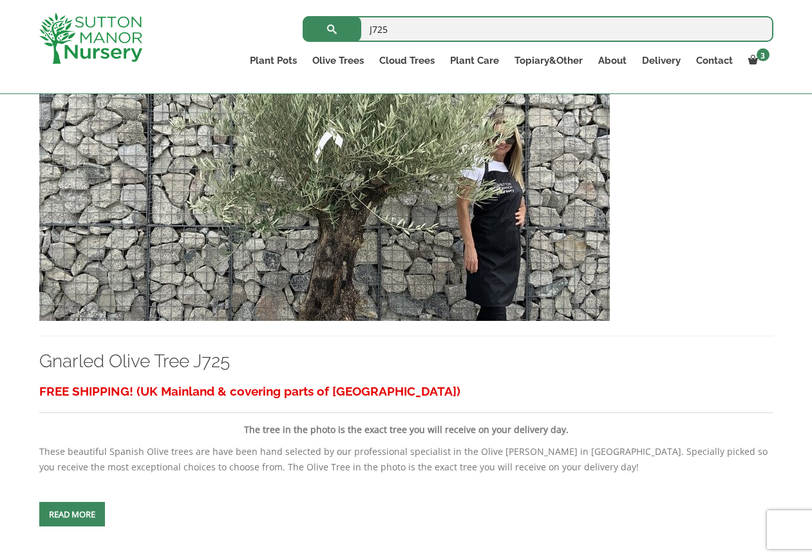
scroll to position [341, 0]
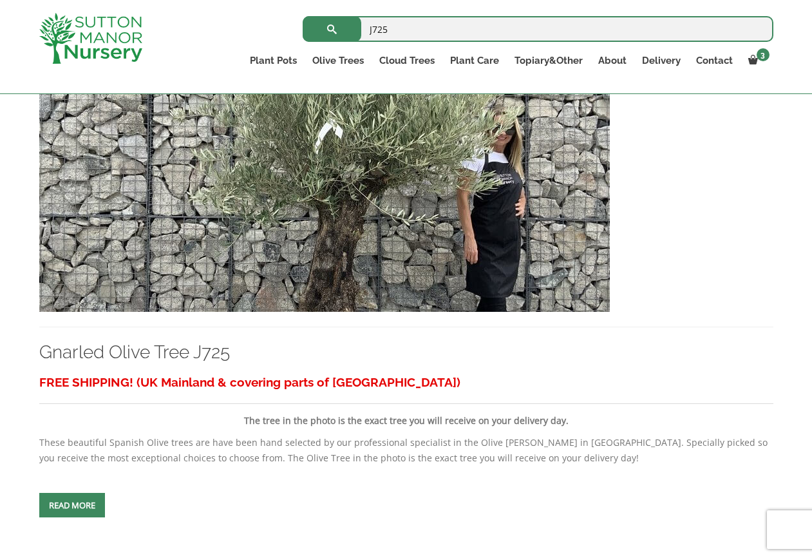
click at [338, 210] on img at bounding box center [324, 173] width 570 height 277
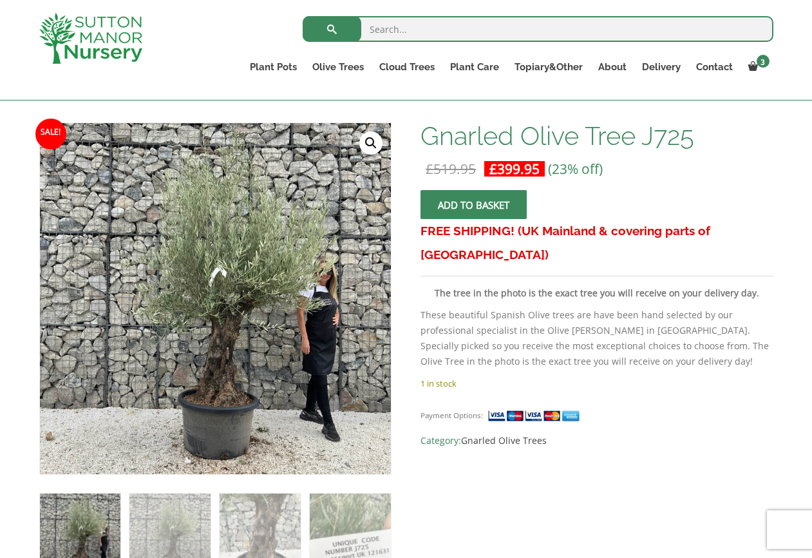
scroll to position [174, 0]
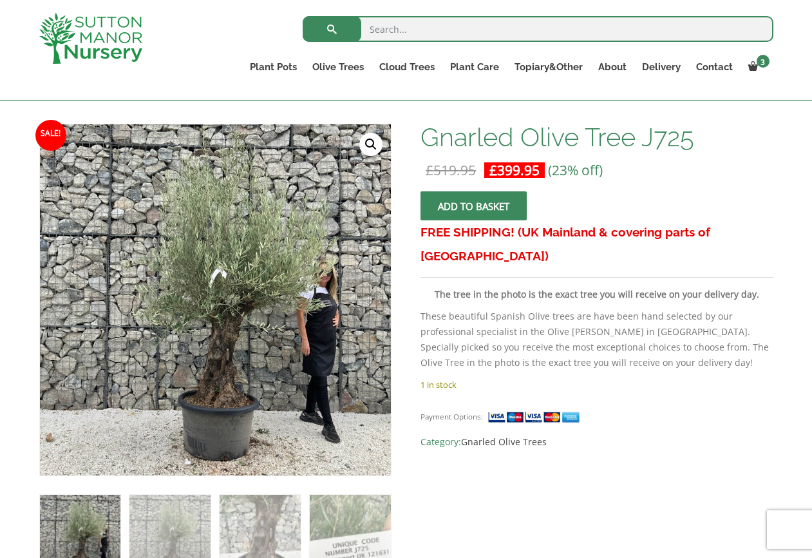
click at [368, 143] on link "🔍" at bounding box center [370, 144] width 23 height 23
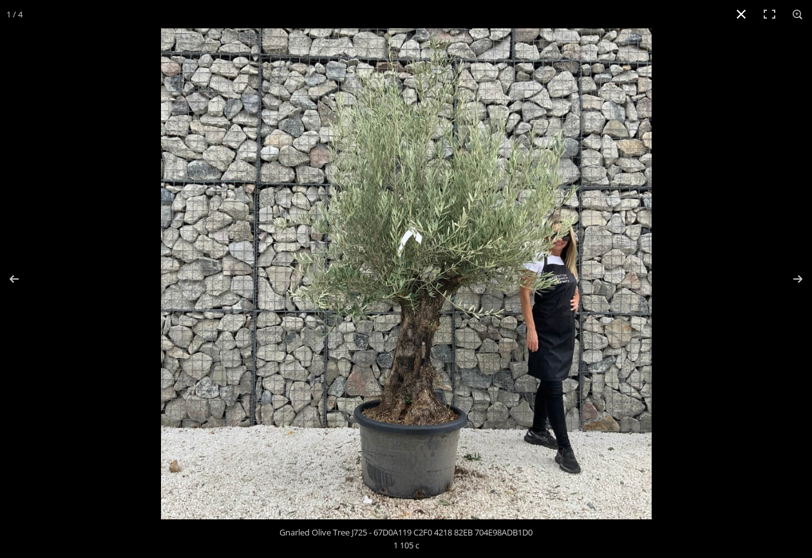
click at [740, 13] on button "Close (Esc)" at bounding box center [741, 14] width 28 height 28
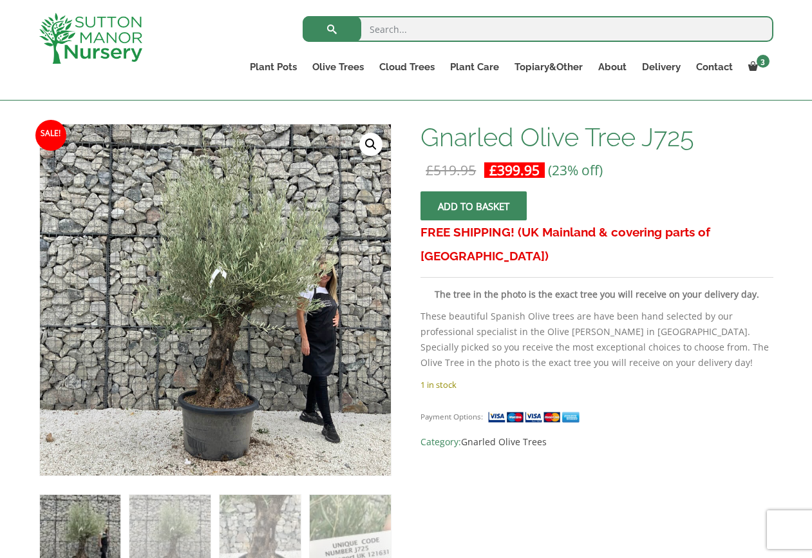
click at [419, 28] on input "search" at bounding box center [538, 29] width 471 height 26
type input "j725"
click at [332, 29] on button "submit" at bounding box center [332, 29] width 59 height 26
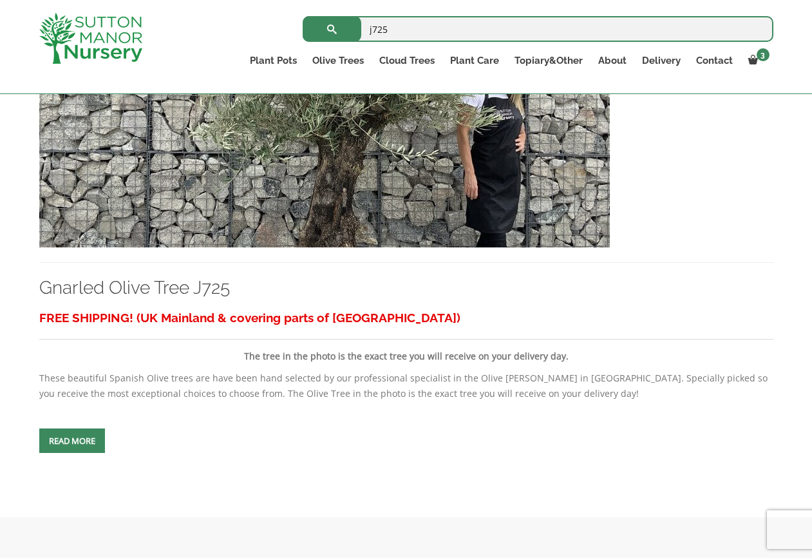
scroll to position [415, 0]
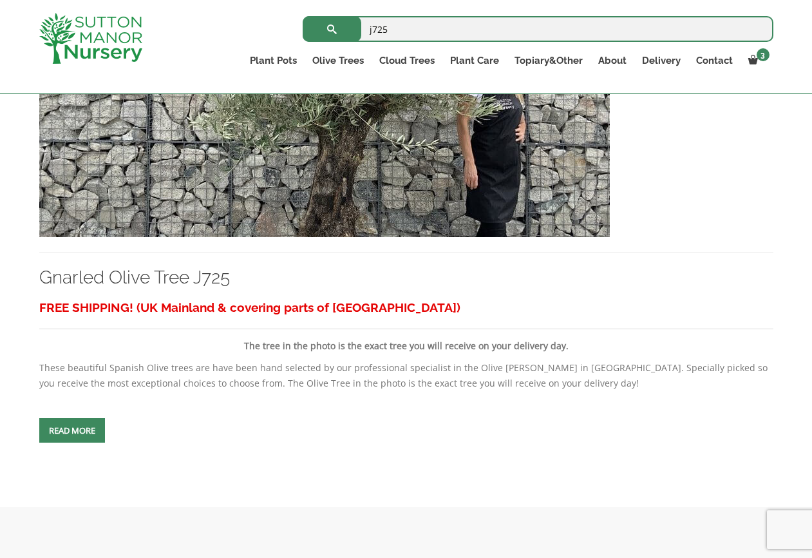
click at [216, 200] on img at bounding box center [324, 98] width 570 height 277
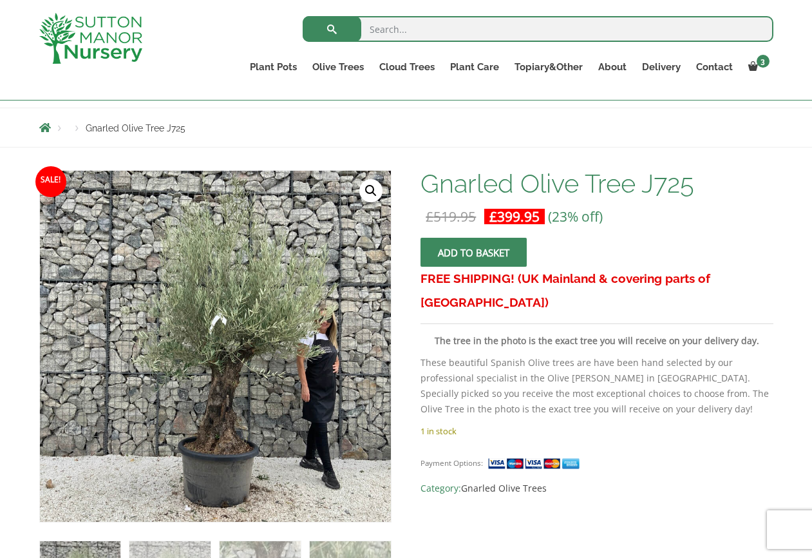
scroll to position [128, 0]
click at [380, 33] on input "search" at bounding box center [538, 29] width 471 height 26
type input "j759"
click at [332, 29] on button "submit" at bounding box center [332, 29] width 59 height 26
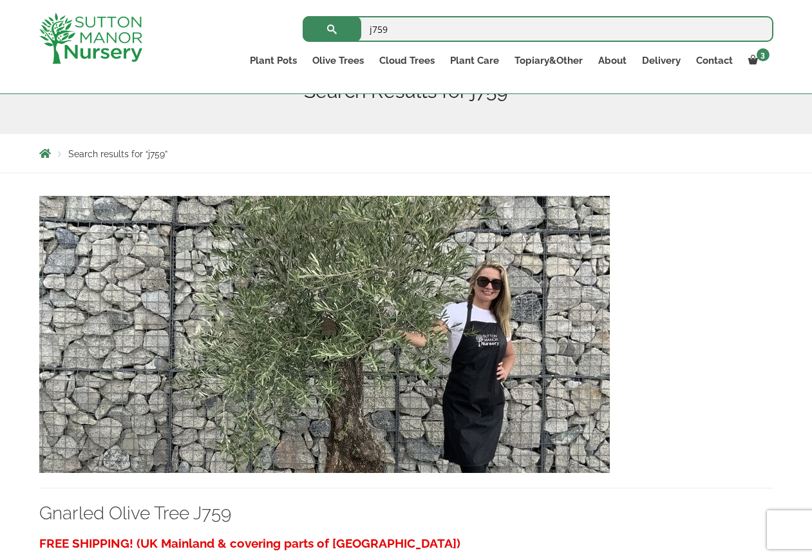
scroll to position [184, 0]
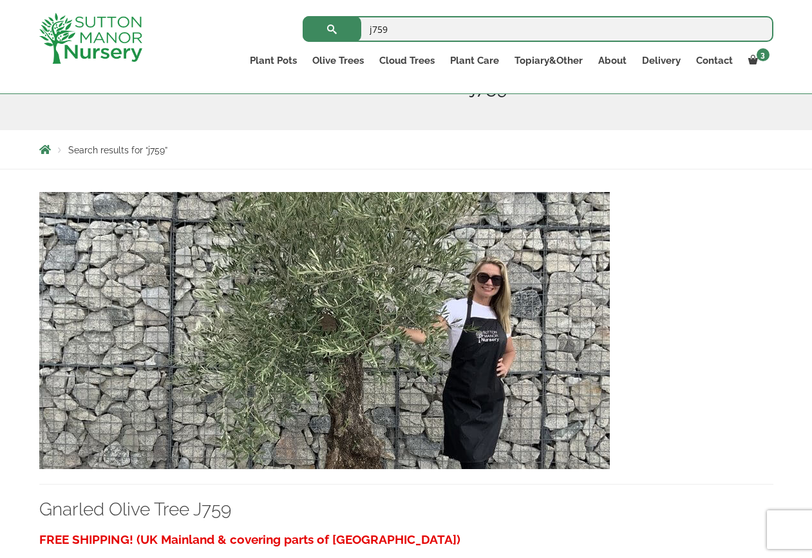
click at [317, 338] on img at bounding box center [324, 330] width 570 height 277
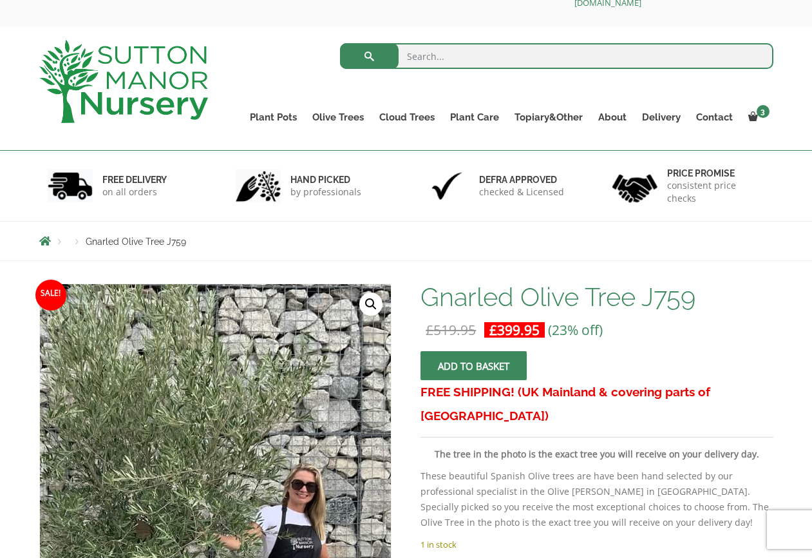
scroll to position [48, 0]
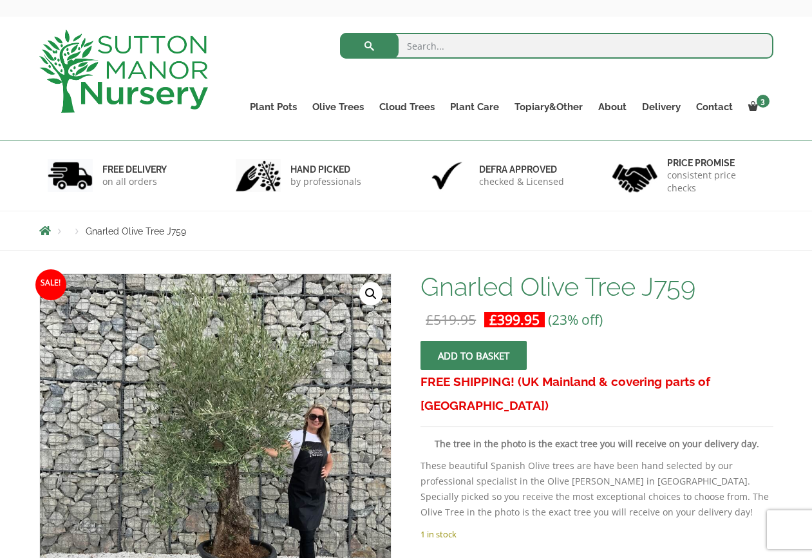
click at [373, 285] on link "🔍" at bounding box center [370, 293] width 23 height 23
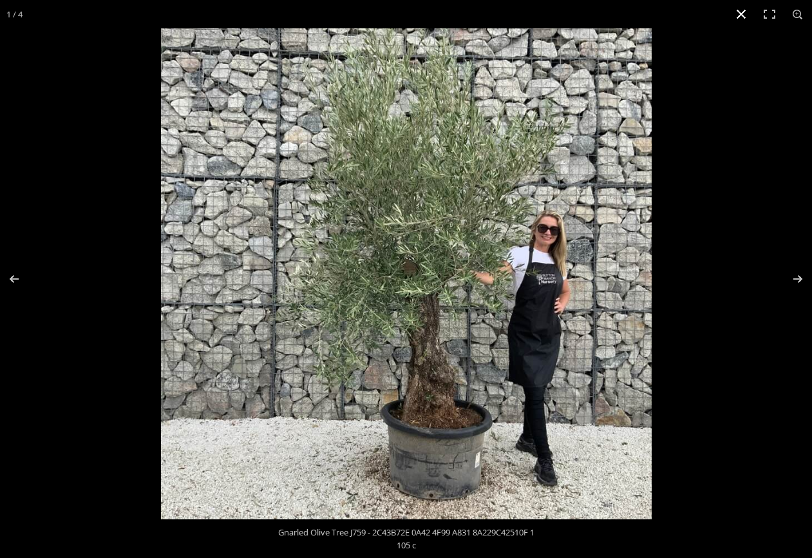
click at [740, 15] on button "Close (Esc)" at bounding box center [741, 14] width 28 height 28
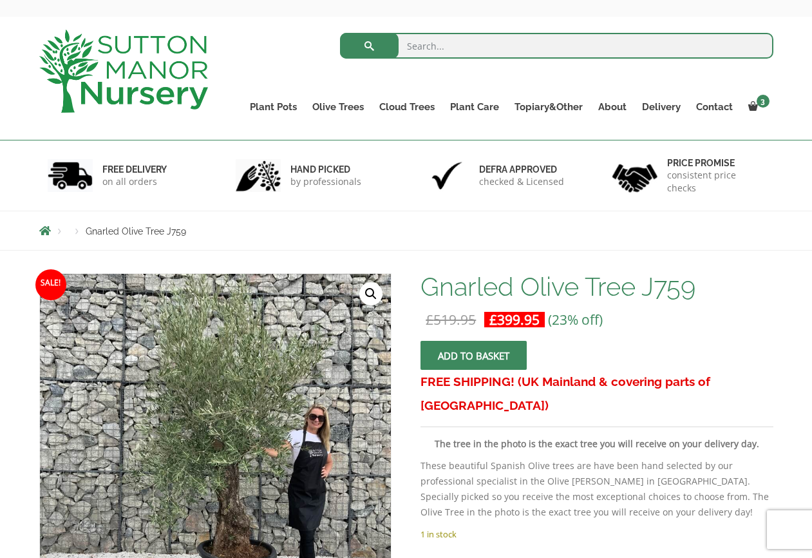
click at [453, 50] on input "search" at bounding box center [556, 46] width 433 height 26
type input "J725"
click at [369, 46] on button "submit" at bounding box center [369, 46] width 59 height 26
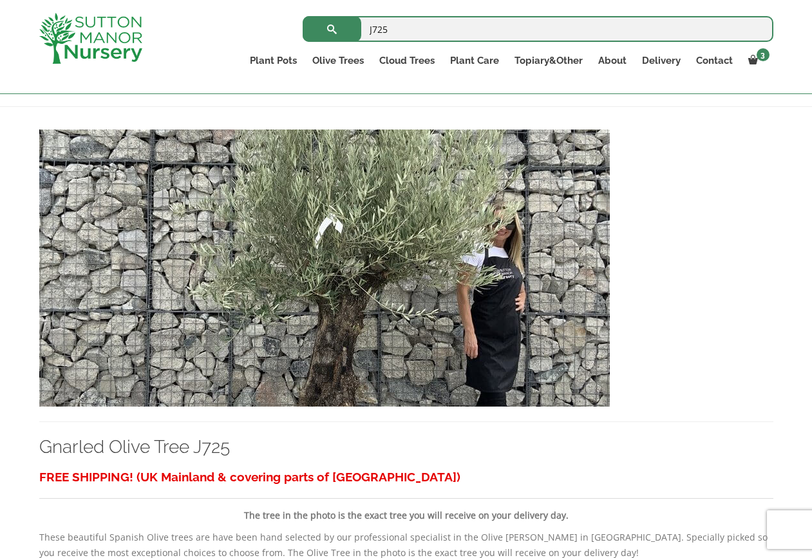
scroll to position [250, 0]
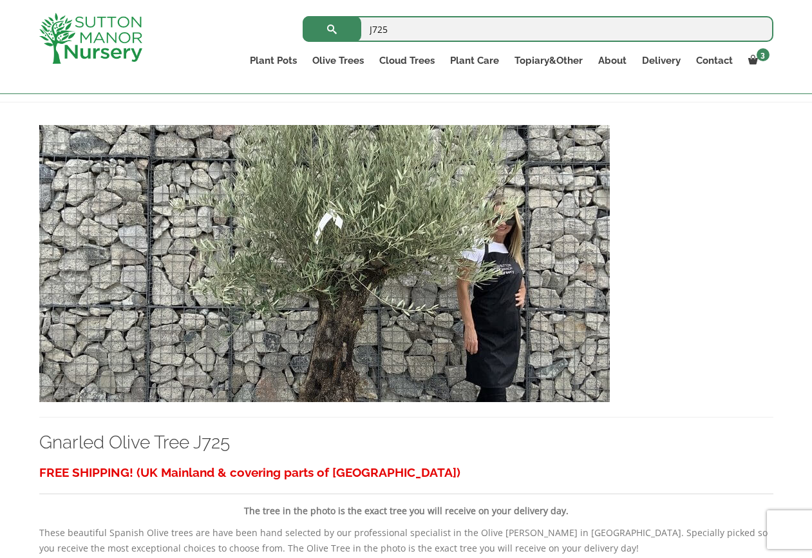
click at [466, 243] on img at bounding box center [324, 263] width 570 height 277
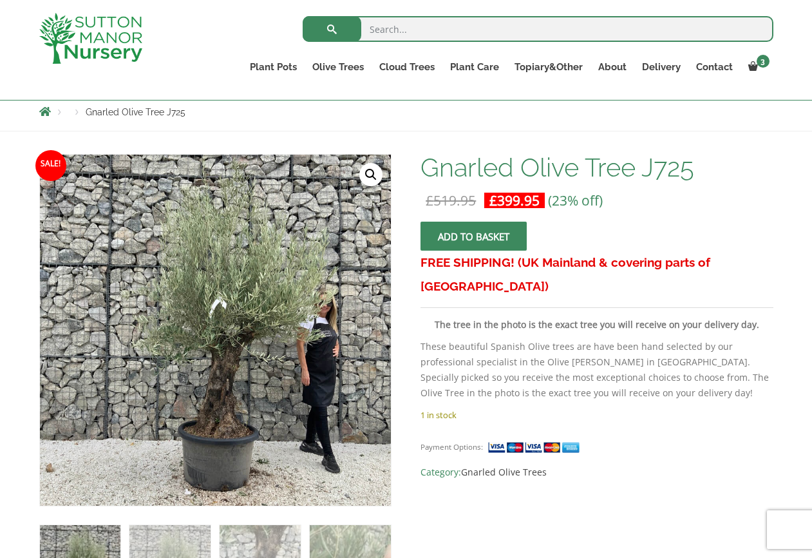
scroll to position [144, 0]
click at [395, 27] on input "search" at bounding box center [538, 29] width 471 height 26
type input "j591"
click at [332, 29] on button "submit" at bounding box center [332, 29] width 59 height 26
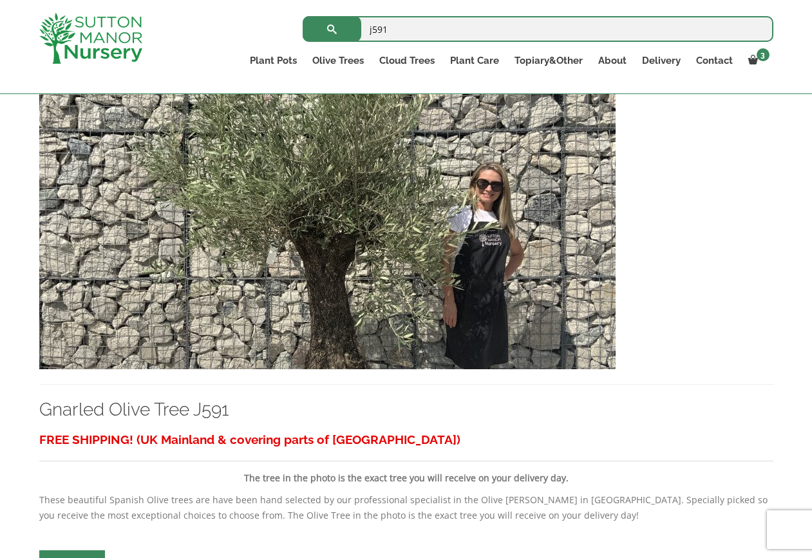
scroll to position [303, 0]
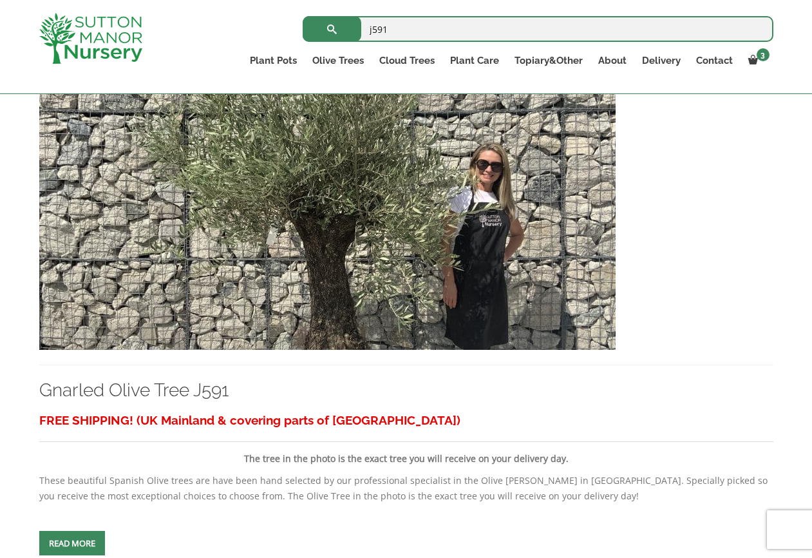
click at [389, 268] on img at bounding box center [327, 211] width 576 height 277
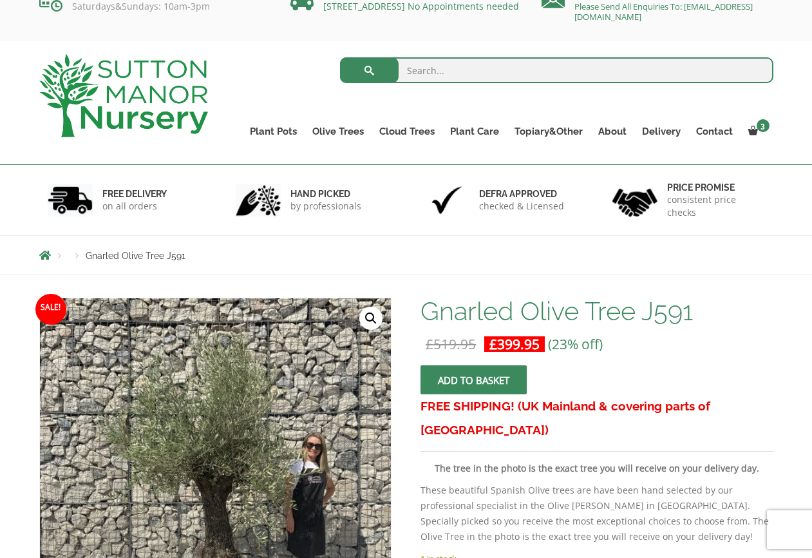
scroll to position [16, 0]
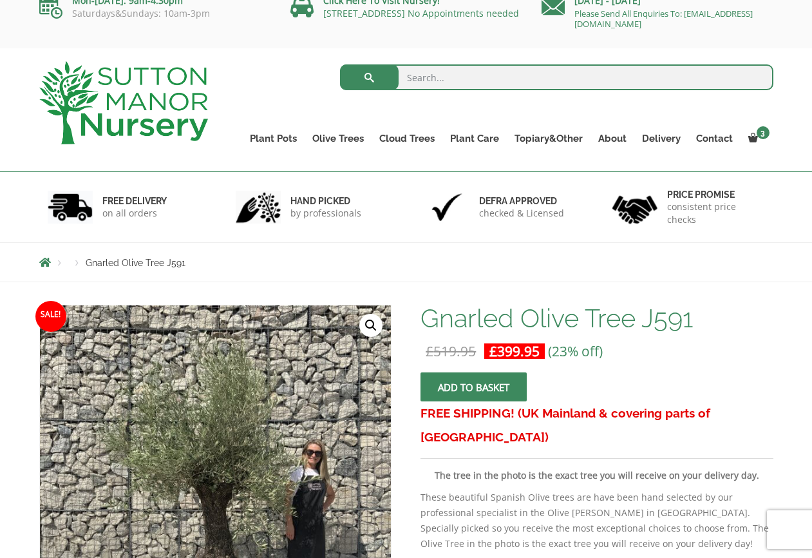
click at [373, 326] on link "🔍" at bounding box center [370, 325] width 23 height 23
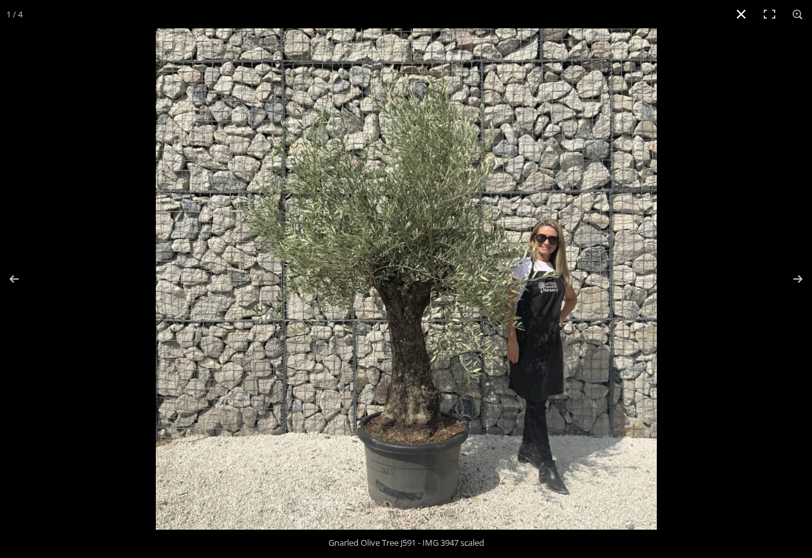
click at [737, 14] on button "Close (Esc)" at bounding box center [741, 14] width 28 height 28
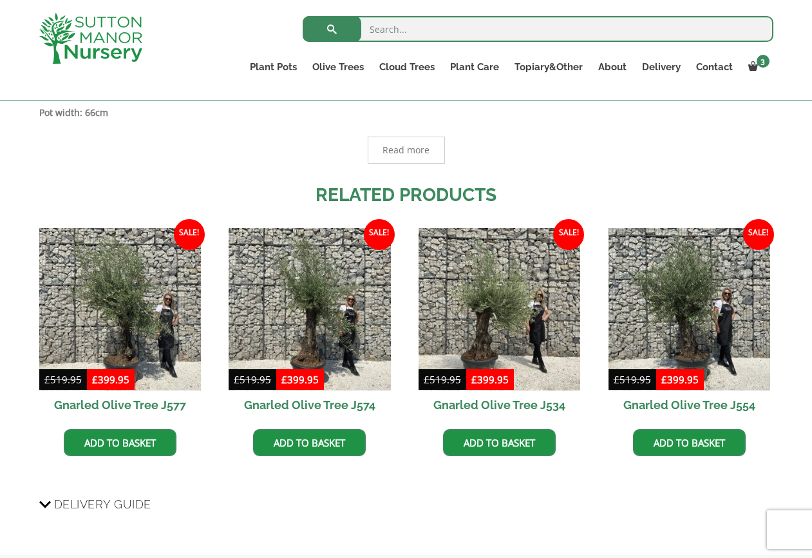
scroll to position [838, 0]
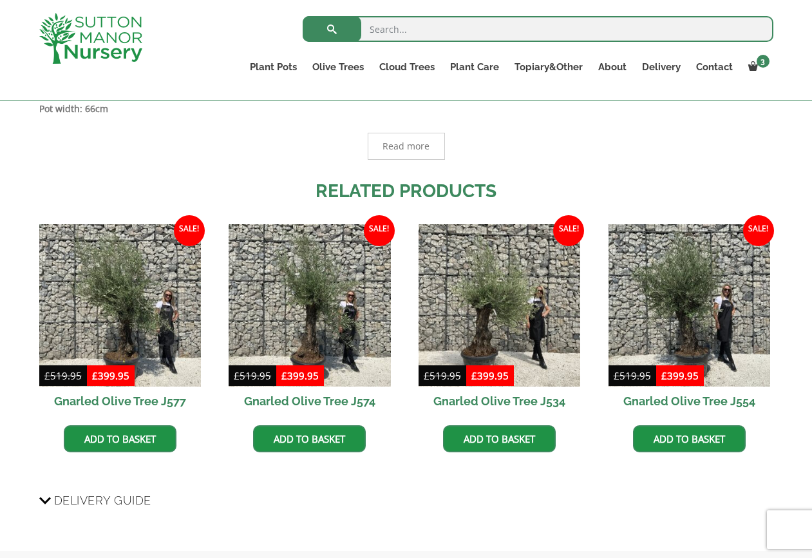
click at [388, 30] on input "search" at bounding box center [538, 29] width 471 height 26
type input "j725"
click at [332, 29] on button "submit" at bounding box center [332, 29] width 59 height 26
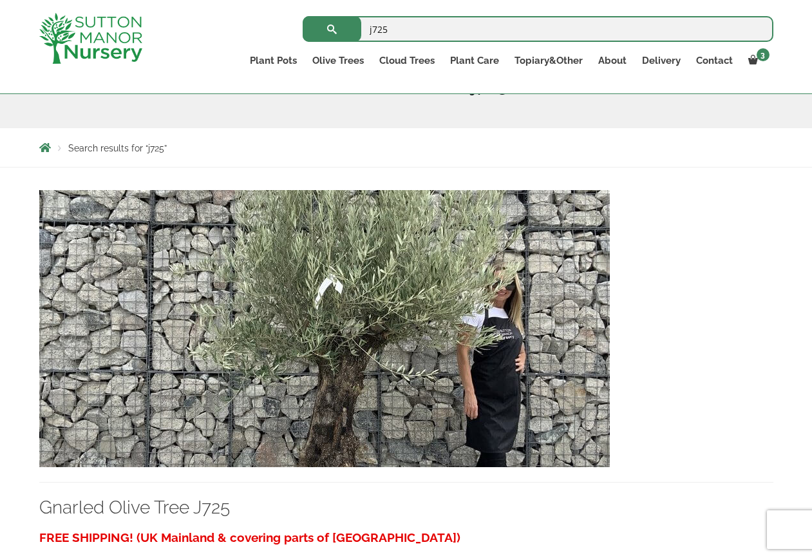
click at [396, 266] on img at bounding box center [324, 328] width 570 height 277
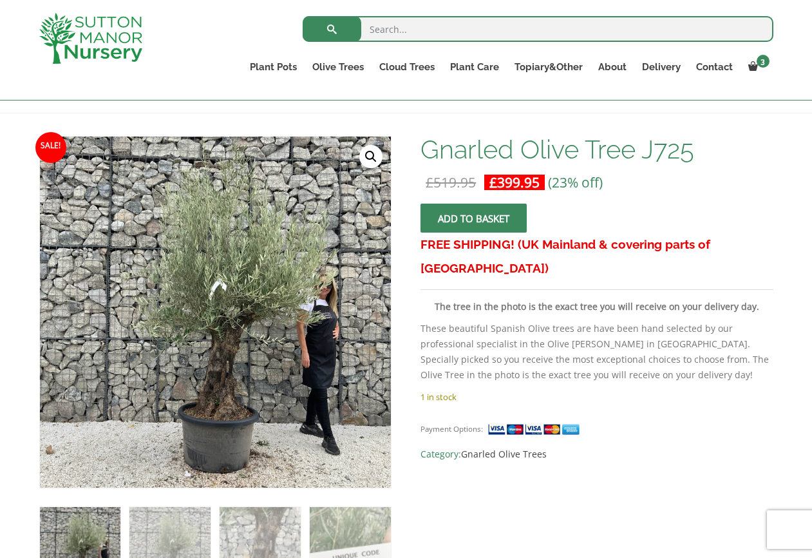
scroll to position [164, 0]
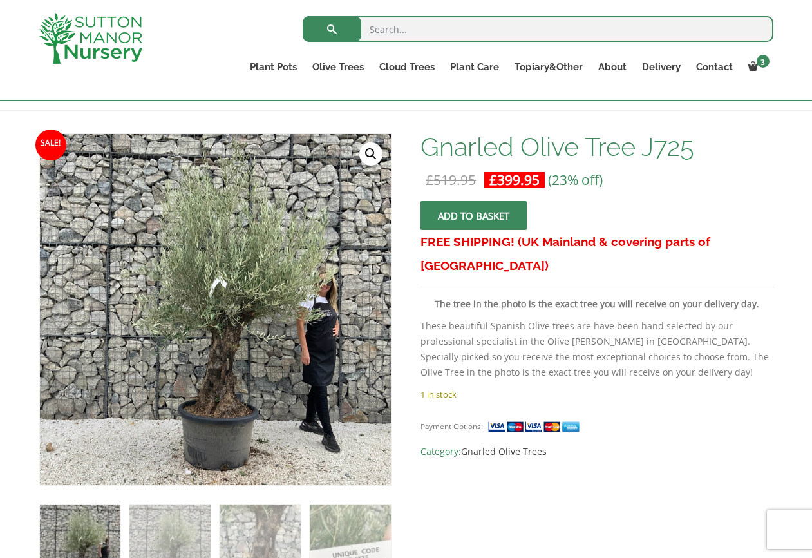
click at [370, 152] on link "🔍" at bounding box center [370, 153] width 23 height 23
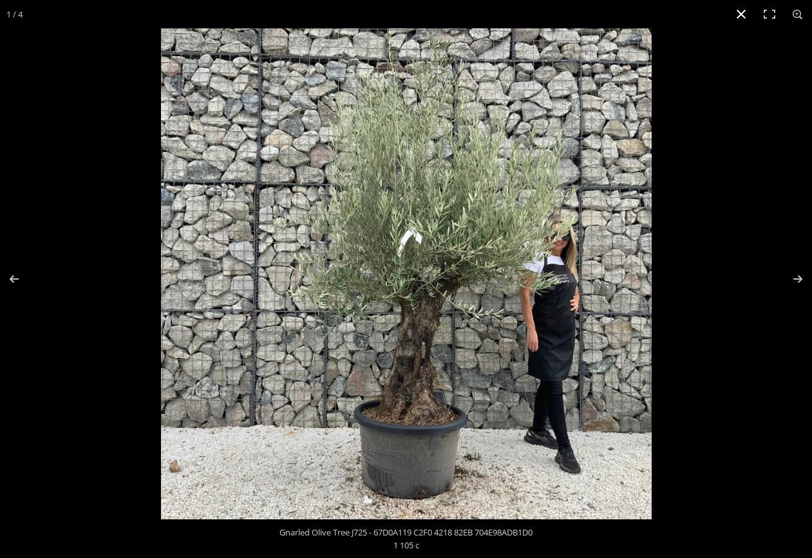
click at [744, 18] on button "Close (Esc)" at bounding box center [741, 14] width 28 height 28
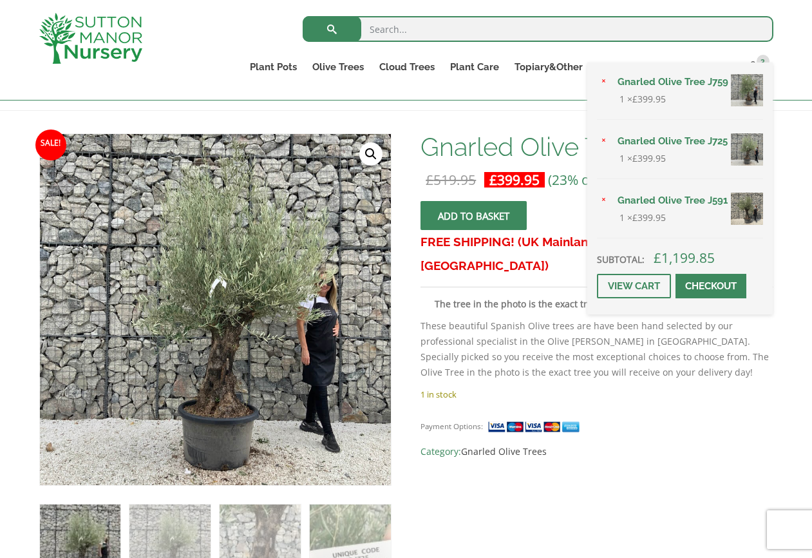
click at [711, 286] on span at bounding box center [711, 286] width 0 height 0
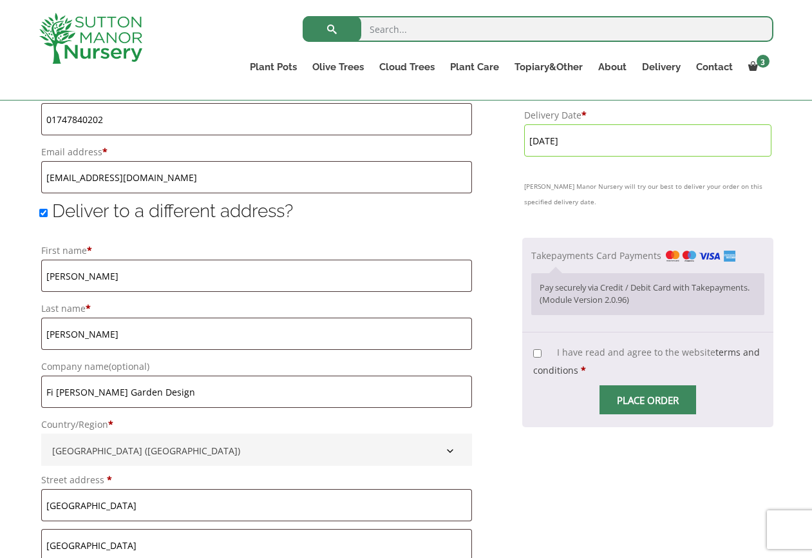
scroll to position [893, 0]
click at [533, 353] on input "I have read and agree to the website terms and conditions *" at bounding box center [537, 353] width 8 height 8
checkbox input "true"
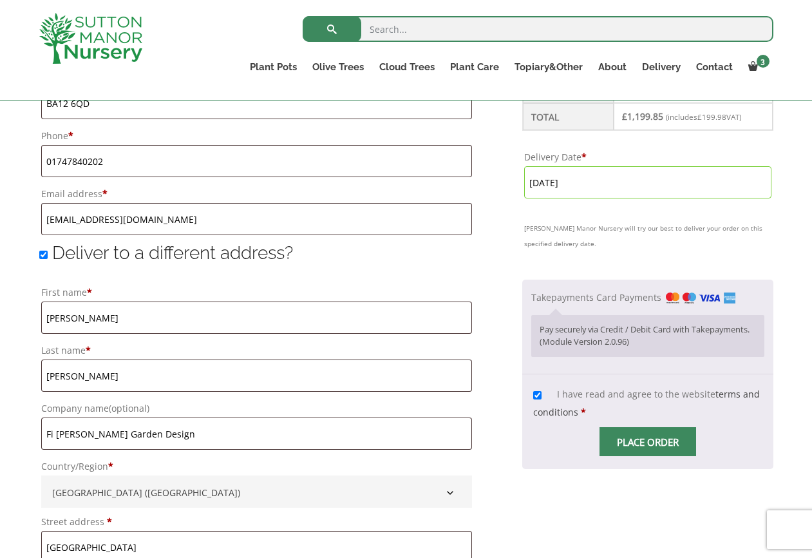
scroll to position [853, 0]
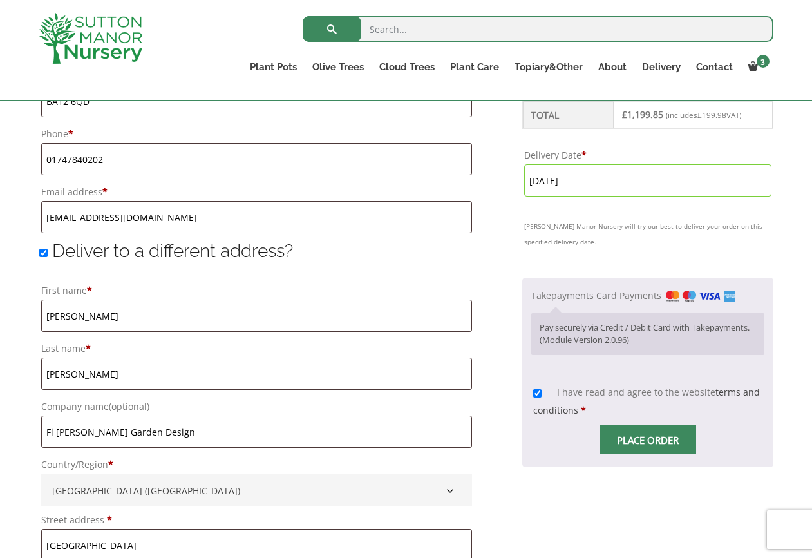
click at [626, 440] on span "Place order" at bounding box center [647, 439] width 97 height 29
click at [639, 439] on input "Place order" at bounding box center [647, 439] width 97 height 29
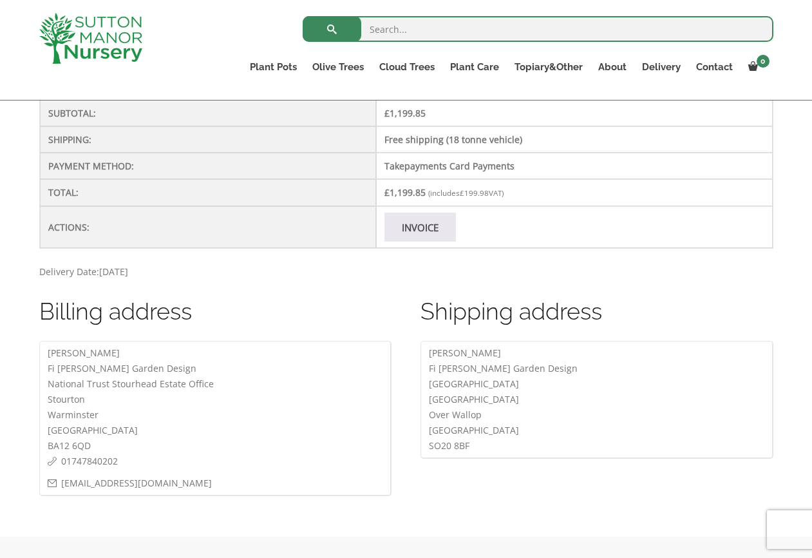
scroll to position [521, 0]
click at [420, 229] on link "Invoice" at bounding box center [419, 226] width 71 height 29
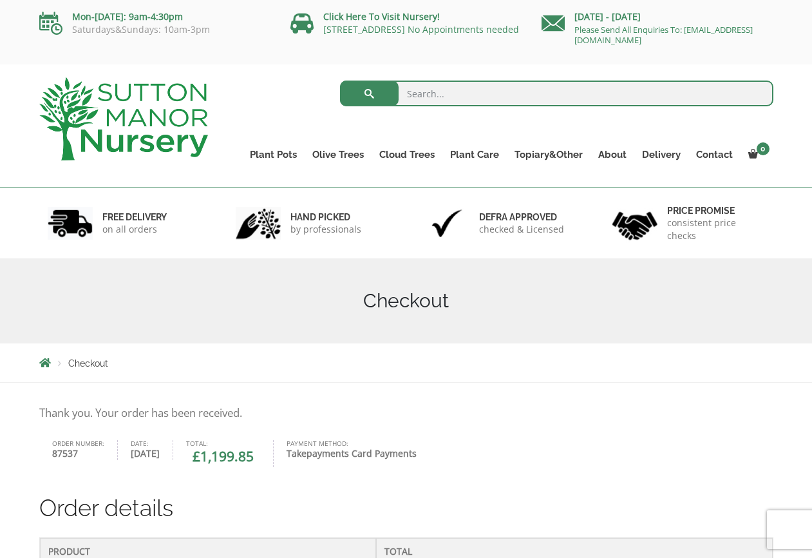
click at [279, 118] on ul "Plant Pots Resin Bonded Pots The Amalfi Pots The Milan Pots The Capri Pots The …" at bounding box center [507, 145] width 531 height 59
